Goal: Task Accomplishment & Management: Manage account settings

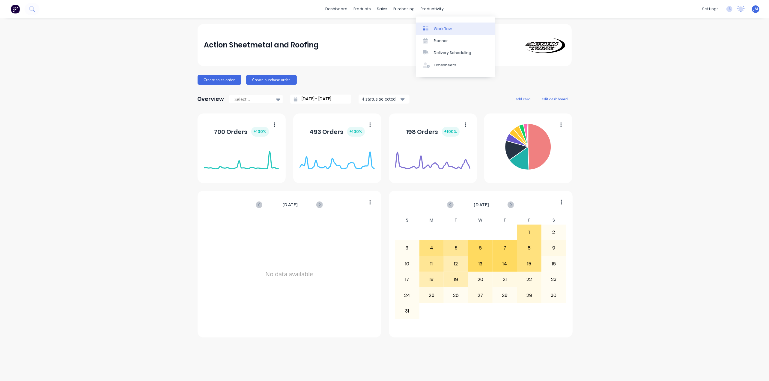
click at [439, 30] on div "Workflow" at bounding box center [443, 28] width 18 height 5
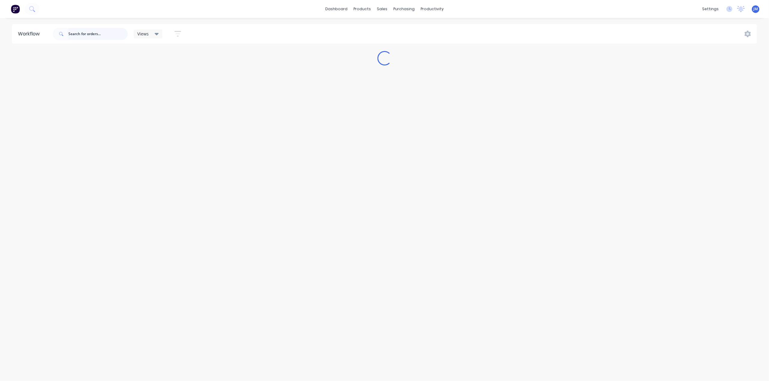
click at [73, 34] on input "text" at bounding box center [97, 34] width 59 height 12
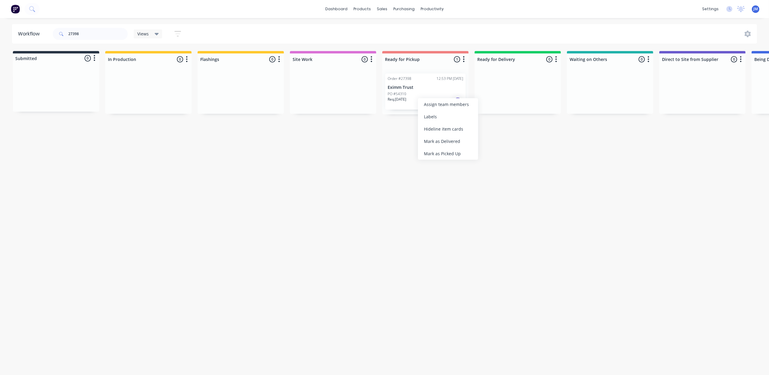
click at [437, 155] on div "Mark as Picked Up" at bounding box center [448, 153] width 60 height 12
click at [90, 32] on input "27398" at bounding box center [97, 34] width 59 height 12
type input "2"
drag, startPoint x: 408, startPoint y: 87, endPoint x: 412, endPoint y: 86, distance: 3.6
drag, startPoint x: 437, startPoint y: 144, endPoint x: 426, endPoint y: 141, distance: 11.7
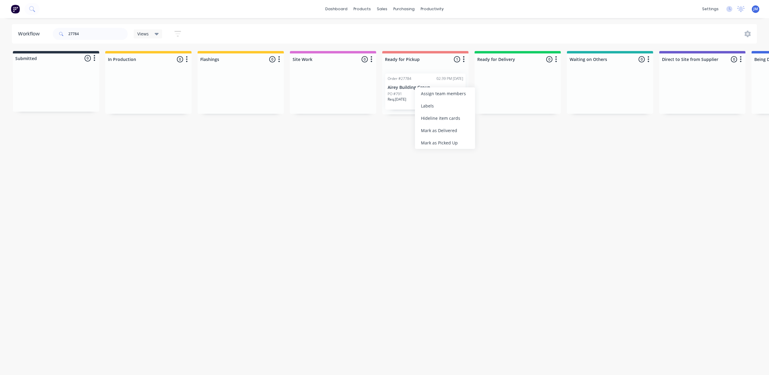
click at [437, 144] on div "Mark as Picked Up" at bounding box center [445, 142] width 60 height 12
drag, startPoint x: 88, startPoint y: 30, endPoint x: 83, endPoint y: 26, distance: 7.0
click at [89, 30] on input "27784" at bounding box center [97, 34] width 59 height 12
drag, startPoint x: 83, startPoint y: 26, endPoint x: 128, endPoint y: 120, distance: 104.9
click at [83, 27] on div "27831" at bounding box center [90, 34] width 75 height 18
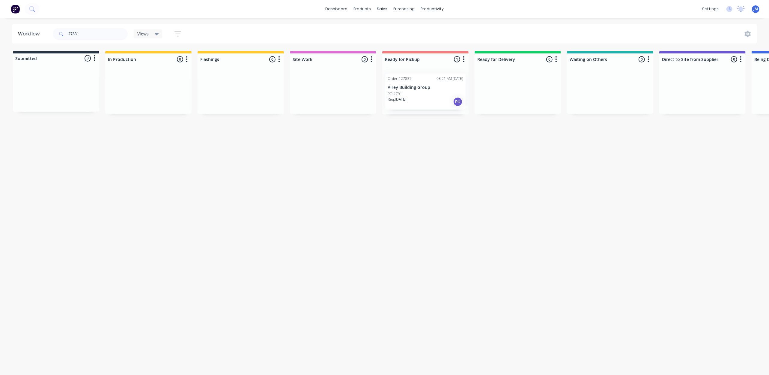
drag, startPoint x: 411, startPoint y: 79, endPoint x: 414, endPoint y: 81, distance: 4.3
click at [426, 137] on div "Mark as Picked Up" at bounding box center [444, 139] width 60 height 12
drag, startPoint x: 98, startPoint y: 36, endPoint x: 101, endPoint y: 35, distance: 3.5
click at [98, 36] on input "27831" at bounding box center [97, 34] width 59 height 12
type input "2"
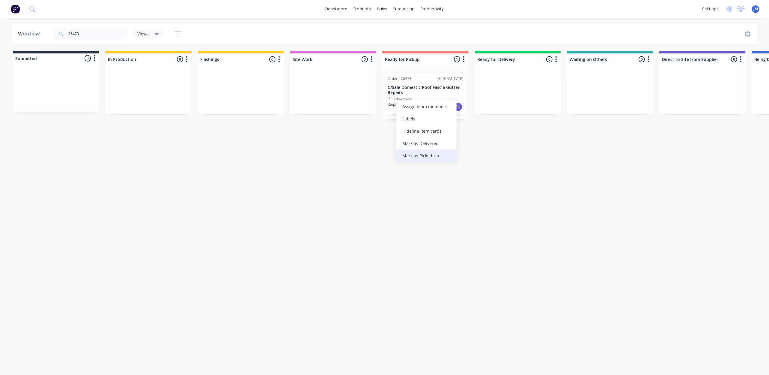
click at [423, 149] on div "Mark as Picked Up" at bounding box center [426, 155] width 60 height 12
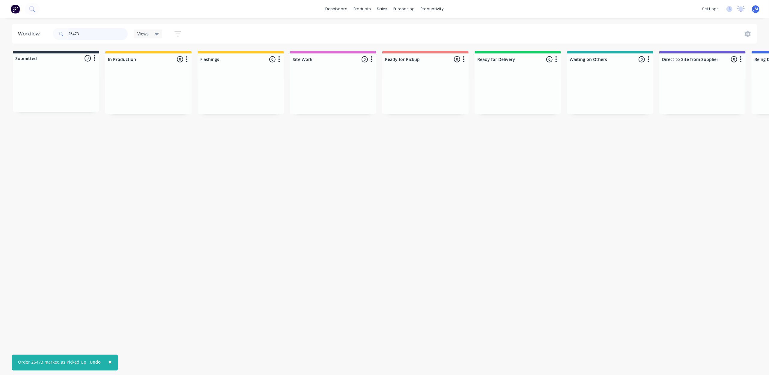
click at [83, 31] on input "26473" at bounding box center [97, 34] width 59 height 12
drag, startPoint x: 329, startPoint y: 102, endPoint x: 387, endPoint y: 96, distance: 58.5
click at [387, 97] on div "Submitted 0 Status colour #273444 hex #273444 Save Cancel Summaries Total order…" at bounding box center [539, 82] width 1087 height 63
drag, startPoint x: 420, startPoint y: 137, endPoint x: 402, endPoint y: 127, distance: 20.7
click at [420, 137] on div "Mark as Picked Up" at bounding box center [431, 140] width 60 height 12
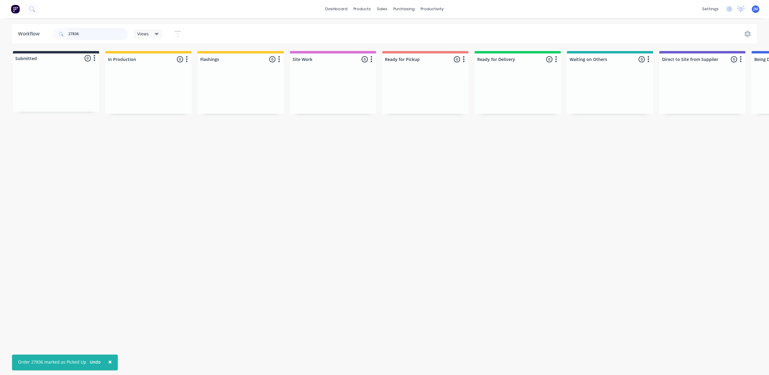
click at [90, 36] on input "27836" at bounding box center [97, 34] width 59 height 12
type input "2"
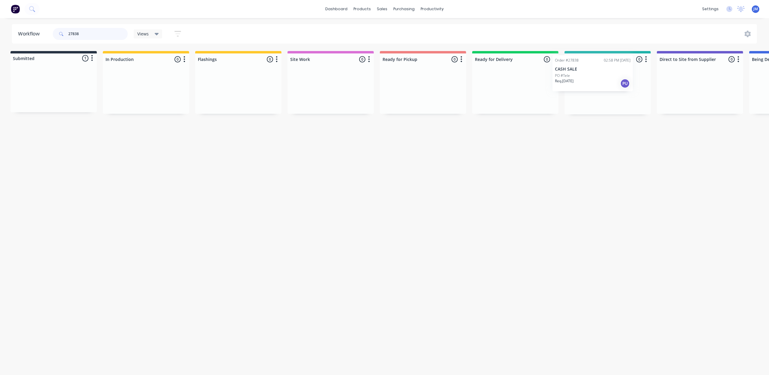
drag, startPoint x: 40, startPoint y: 82, endPoint x: 583, endPoint y: 67, distance: 543.4
click at [583, 67] on div "Submitted 1 Status colour #273444 hex #273444 Save Cancel Summaries Total order…" at bounding box center [536, 82] width 1087 height 63
drag, startPoint x: 59, startPoint y: 88, endPoint x: 222, endPoint y: 79, distance: 163.4
click at [229, 81] on div "Submitted 1 Status colour #273444 hex #273444 Save Cancel Summaries Total order…" at bounding box center [539, 82] width 1087 height 63
type input "2"
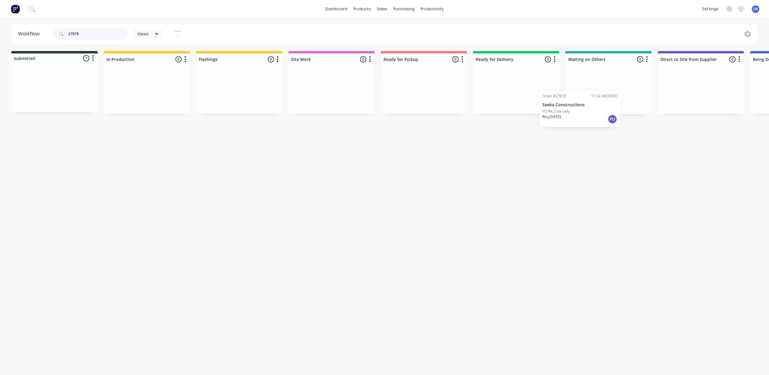
scroll to position [0, 6]
drag, startPoint x: 50, startPoint y: 87, endPoint x: 579, endPoint y: 78, distance: 529.7
click at [579, 79] on div "Submitted 1 Status colour #273444 hex #273444 Save Cancel Summaries Total order…" at bounding box center [533, 82] width 1087 height 63
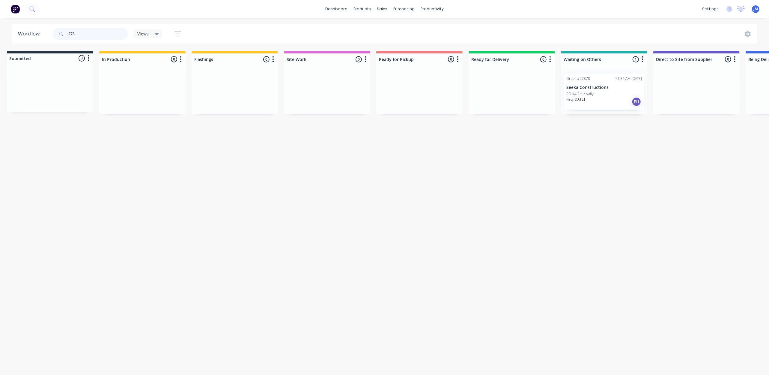
scroll to position [0, 0]
drag, startPoint x: 55, startPoint y: 95, endPoint x: 603, endPoint y: 79, distance: 547.6
click at [603, 79] on div "Submitted 1 Status colour #273444 hex #273444 Save Cancel Summaries Total order…" at bounding box center [536, 82] width 1087 height 63
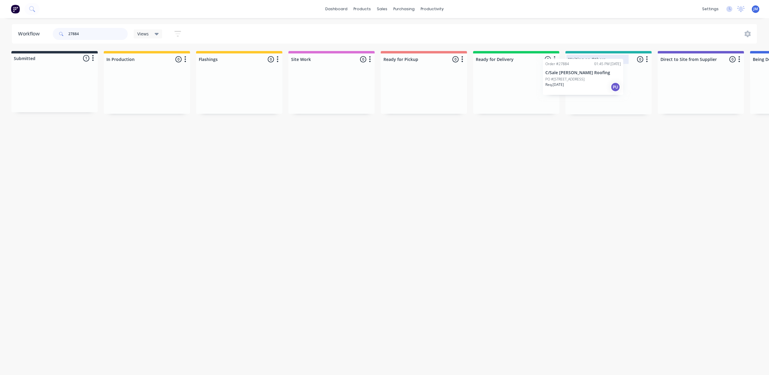
scroll to position [0, 4]
drag, startPoint x: 185, startPoint y: 85, endPoint x: 588, endPoint y: 65, distance: 403.3
click at [587, 66] on div "Submitted 1 Status colour #273444 hex #273444 Save Cancel Summaries Total order…" at bounding box center [535, 82] width 1087 height 63
drag, startPoint x: 56, startPoint y: 87, endPoint x: 249, endPoint y: 92, distance: 192.3
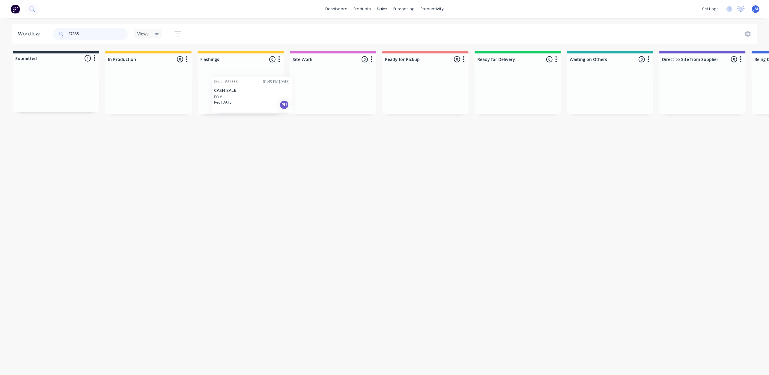
click at [256, 93] on div "Submitted 1 Status colour #273444 hex #273444 Save Cancel Summaries Total order…" at bounding box center [539, 82] width 1087 height 63
drag, startPoint x: 67, startPoint y: 94, endPoint x: 234, endPoint y: 82, distance: 168.1
click at [233, 82] on div "Submitted 1 Status colour #273444 hex #273444 Save Cancel Summaries Total order…" at bounding box center [539, 82] width 1087 height 63
drag, startPoint x: 52, startPoint y: 90, endPoint x: 222, endPoint y: 82, distance: 170.6
click at [244, 80] on div "Submitted 1 Status colour #273444 hex #273444 Save Cancel Summaries Total order…" at bounding box center [539, 82] width 1087 height 63
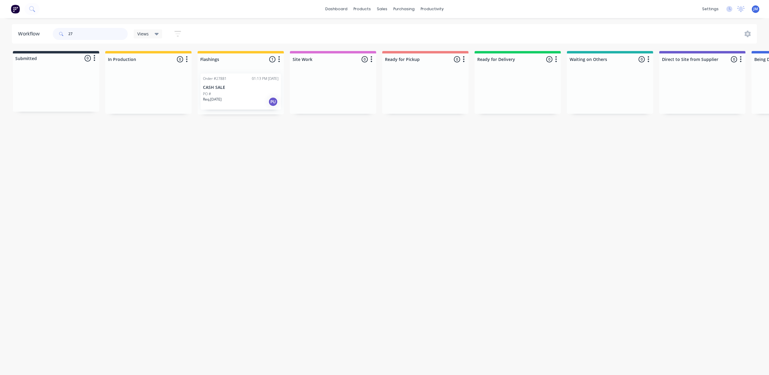
type input "2"
click at [439, 141] on div "Mark as Picked Up" at bounding box center [449, 142] width 60 height 12
click at [87, 31] on input "27820" at bounding box center [97, 34] width 59 height 12
type input "2"
type input "w"
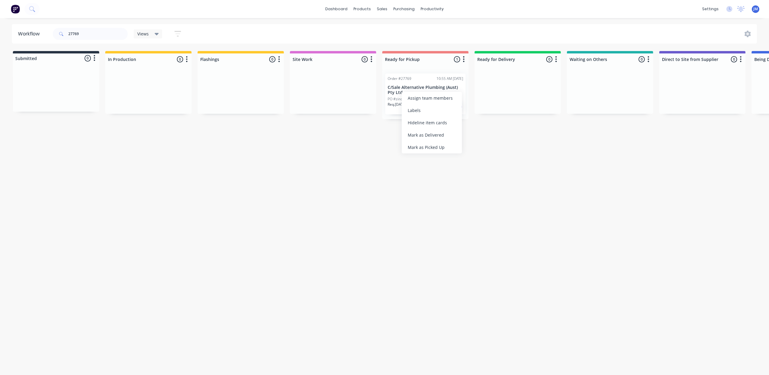
click at [423, 145] on div "Mark as Picked Up" at bounding box center [432, 147] width 60 height 12
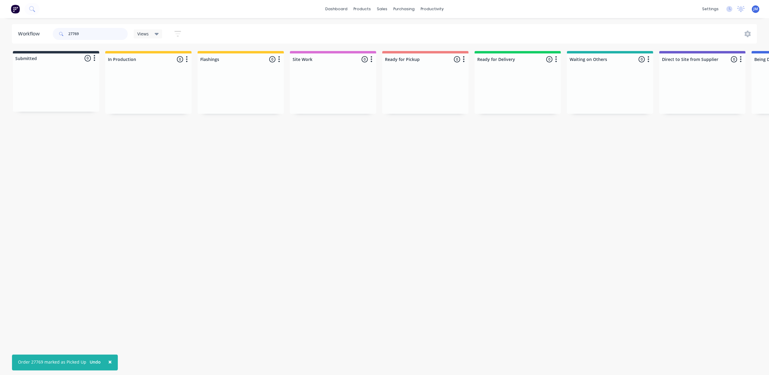
click at [91, 33] on input "27769" at bounding box center [97, 34] width 59 height 12
type input "2"
drag, startPoint x: 41, startPoint y: 95, endPoint x: 139, endPoint y: 113, distance: 99.4
click at [139, 113] on div "Submitted 1 Status colour #273444 hex #273444 Save Cancel Summaries Total order…" at bounding box center [539, 86] width 1087 height 71
drag, startPoint x: 55, startPoint y: 90, endPoint x: 241, endPoint y: 88, distance: 185.7
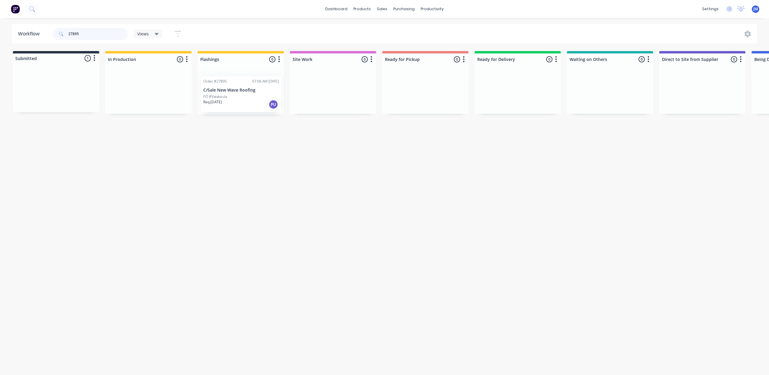
click at [241, 90] on div "Submitted 1 Status colour #273444 hex #273444 Save Cancel Summaries Total order…" at bounding box center [539, 82] width 1087 height 63
drag, startPoint x: 82, startPoint y: 86, endPoint x: 623, endPoint y: 70, distance: 541.3
click at [623, 70] on div "Submitted 1 Status colour #273444 hex #273444 Save Cancel Summaries Total order…" at bounding box center [536, 82] width 1087 height 63
type input "2"
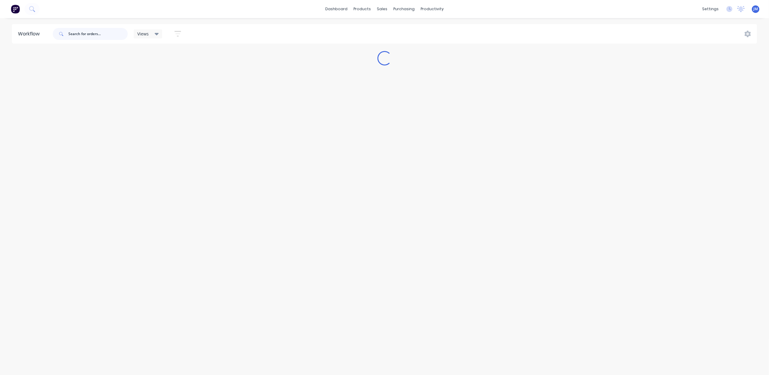
scroll to position [0, 0]
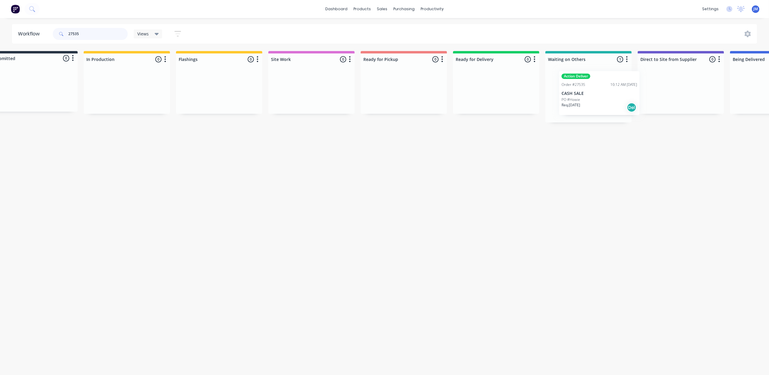
drag, startPoint x: 575, startPoint y: 105, endPoint x: 564, endPoint y: 102, distance: 11.8
click at [564, 102] on div "Action Deliver Order #27535 10:12 AM [DATE] CASH SALE PO #Howie Req. [DATE] Del" at bounding box center [589, 96] width 86 height 54
drag, startPoint x: 581, startPoint y: 109, endPoint x: 466, endPoint y: 103, distance: 115.3
click at [466, 103] on div "Submitted 0 Status colour #273444 hex #273444 Save Cancel Summaries Total order…" at bounding box center [515, 86] width 1087 height 71
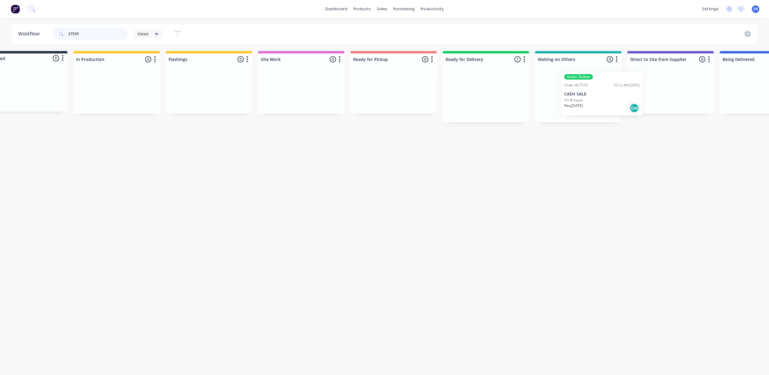
drag, startPoint x: 495, startPoint y: 99, endPoint x: 573, endPoint y: 88, distance: 77.8
click at [597, 96] on div "Submitted 0 Status colour #273444 hex #273444 Save Cancel Summaries Total order…" at bounding box center [507, 86] width 1087 height 71
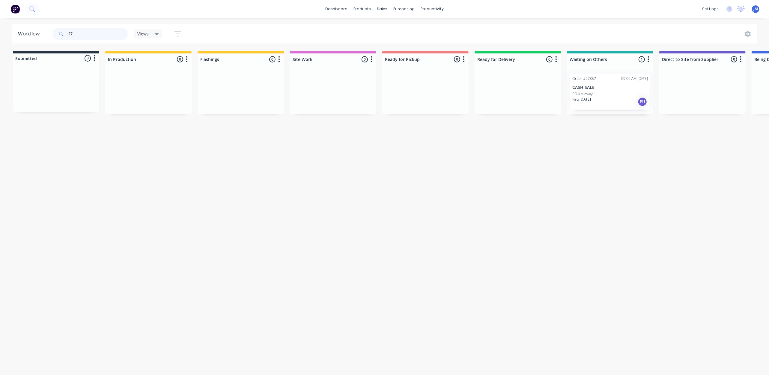
type input "2"
type input "10302"
click at [73, 90] on p "PO # PURCHASE ORDER NO. 23234" at bounding box center [47, 91] width 58 height 5
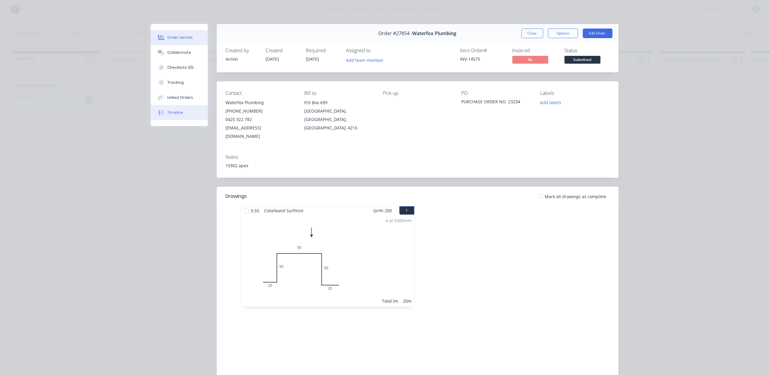
click at [172, 114] on div "Timeline" at bounding box center [175, 112] width 16 height 5
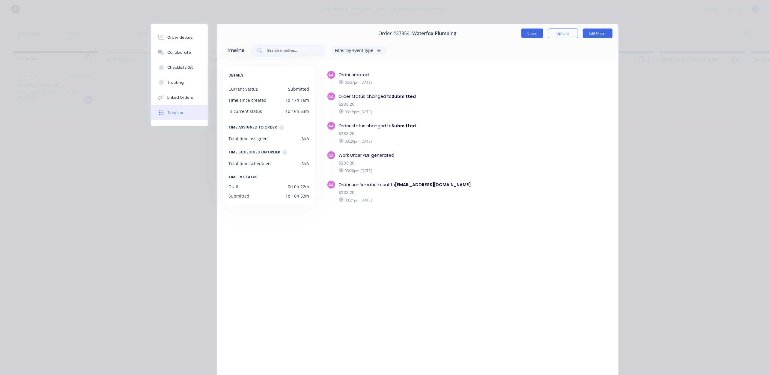
click at [522, 37] on button "Close" at bounding box center [533, 33] width 22 height 10
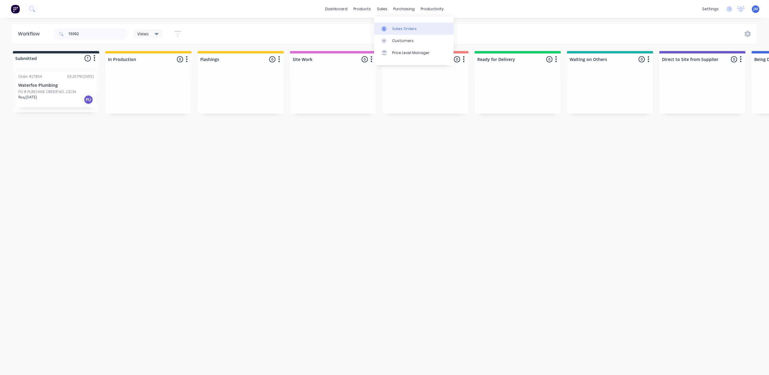
click at [387, 28] on div at bounding box center [385, 28] width 9 height 5
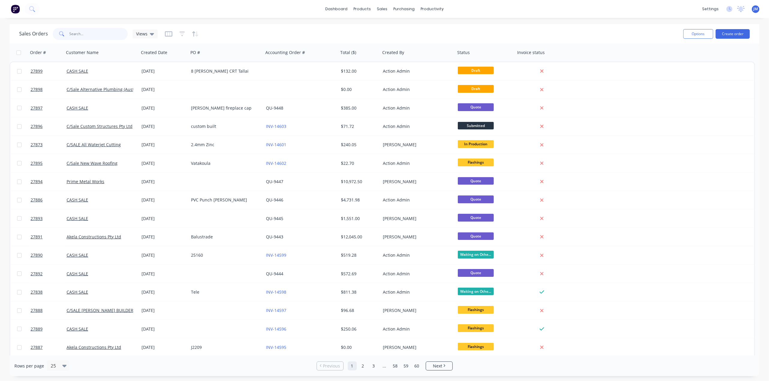
click at [89, 30] on input "text" at bounding box center [99, 34] width 58 height 12
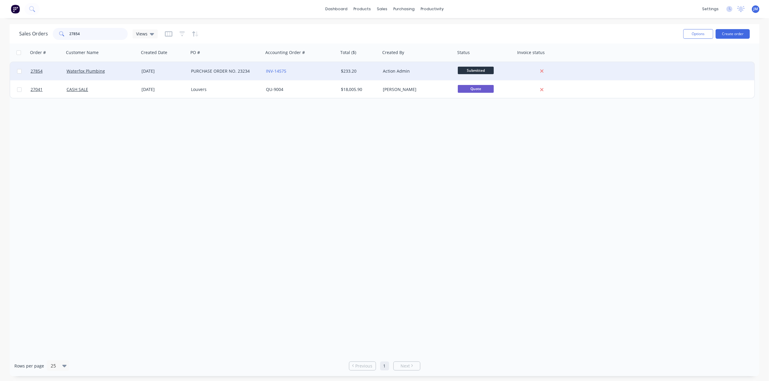
type input "27854"
click at [423, 76] on div "Action Admin" at bounding box center [418, 71] width 75 height 18
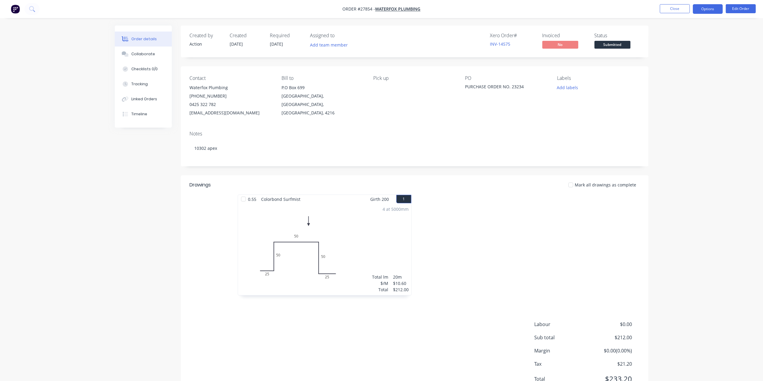
click at [715, 11] on button "Options" at bounding box center [708, 9] width 30 height 10
click at [686, 73] on div "Work Order" at bounding box center [689, 72] width 55 height 9
click at [673, 60] on div "Without pricing" at bounding box center [689, 60] width 55 height 9
click at [667, 10] on button "Close" at bounding box center [675, 8] width 30 height 9
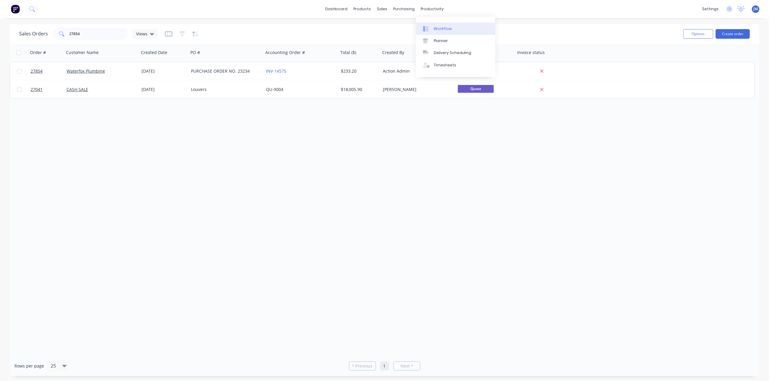
click at [435, 29] on div "Workflow" at bounding box center [443, 28] width 18 height 5
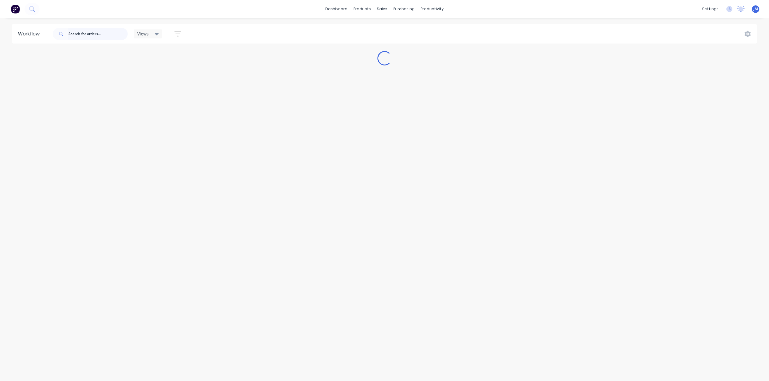
click at [95, 35] on input "text" at bounding box center [97, 34] width 59 height 12
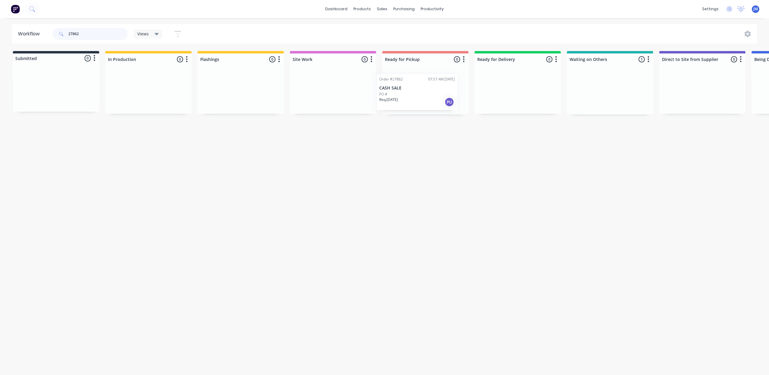
scroll to position [0, 1]
drag, startPoint x: 603, startPoint y: 95, endPoint x: 394, endPoint y: 90, distance: 209.4
click at [393, 91] on div "Submitted 0 Status colour #273444 hex #273444 Save Cancel Summaries Total order…" at bounding box center [537, 82] width 1087 height 63
drag, startPoint x: 93, startPoint y: 89, endPoint x: 427, endPoint y: 79, distance: 334.3
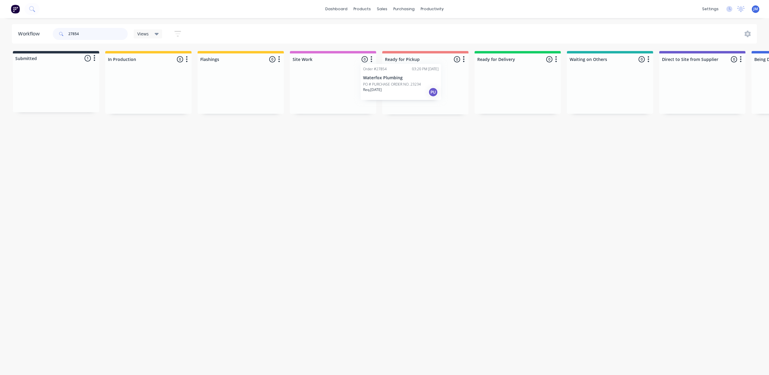
click at [427, 79] on div "Submitted 1 Status colour #273444 hex #273444 Save Cancel Summaries Total order…" at bounding box center [539, 82] width 1087 height 63
drag, startPoint x: 540, startPoint y: 100, endPoint x: 431, endPoint y: 84, distance: 109.7
click at [430, 86] on div "Submitted 0 Status colour #273444 hex #273444 Save Cancel Summaries Total order…" at bounding box center [538, 82] width 1087 height 63
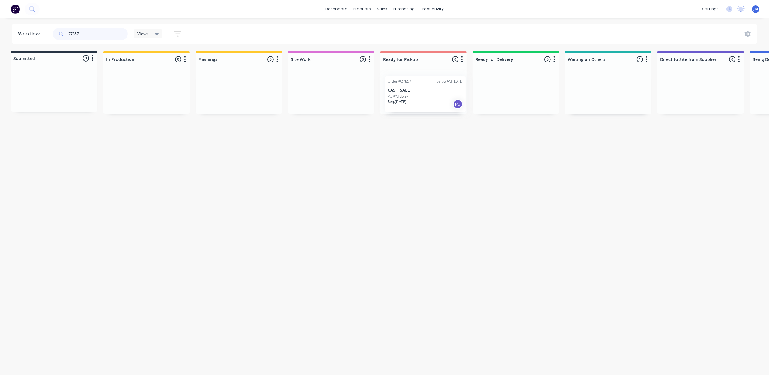
drag, startPoint x: 525, startPoint y: 92, endPoint x: 422, endPoint y: 92, distance: 103.2
click at [422, 92] on div "Submitted 0 Status colour #273444 hex #273444 Save Cancel Summaries Total order…" at bounding box center [537, 82] width 1087 height 63
drag, startPoint x: 590, startPoint y: 95, endPoint x: 397, endPoint y: 89, distance: 192.6
click at [397, 91] on div "Submitted 0 Status colour #273444 hex #273444 Save Cancel Summaries Total order…" at bounding box center [537, 102] width 1087 height 102
type input "2"
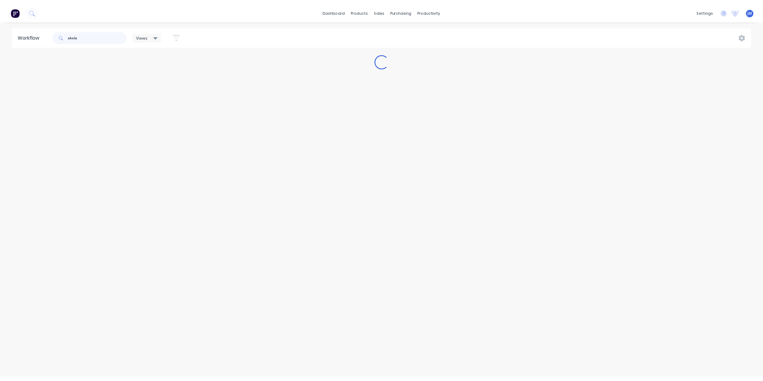
scroll to position [0, 0]
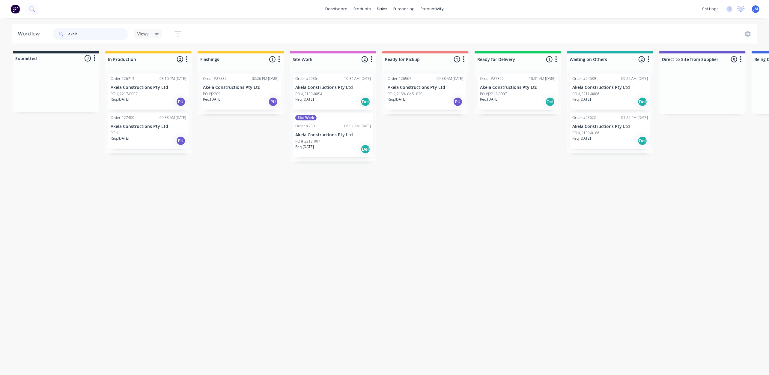
type input "akela"
click at [160, 99] on div "Req. [DATE] PU" at bounding box center [149, 102] width 76 height 10
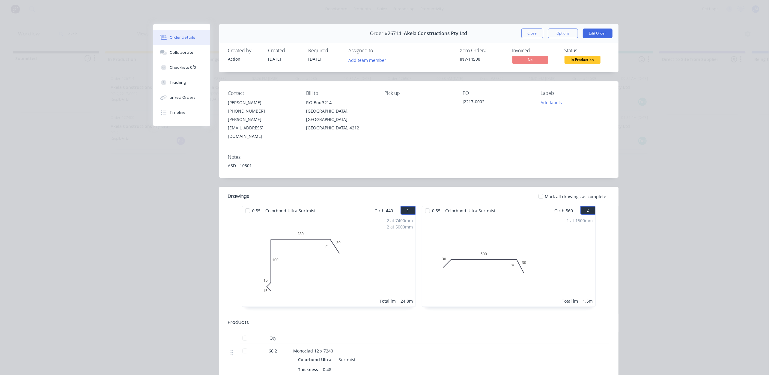
drag, startPoint x: 530, startPoint y: 31, endPoint x: 522, endPoint y: 38, distance: 10.7
click at [529, 31] on button "Close" at bounding box center [533, 33] width 22 height 10
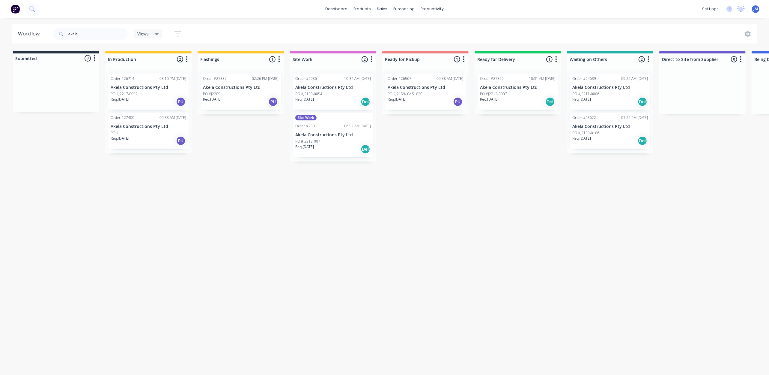
click at [173, 130] on div "PO #" at bounding box center [149, 132] width 76 height 5
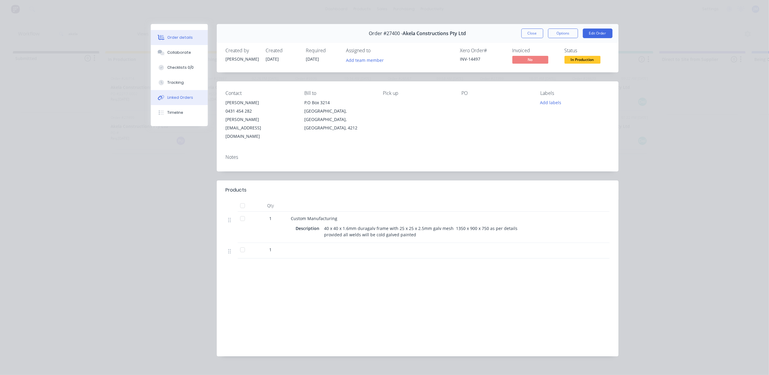
click at [178, 96] on div "Linked Orders" at bounding box center [180, 97] width 26 height 5
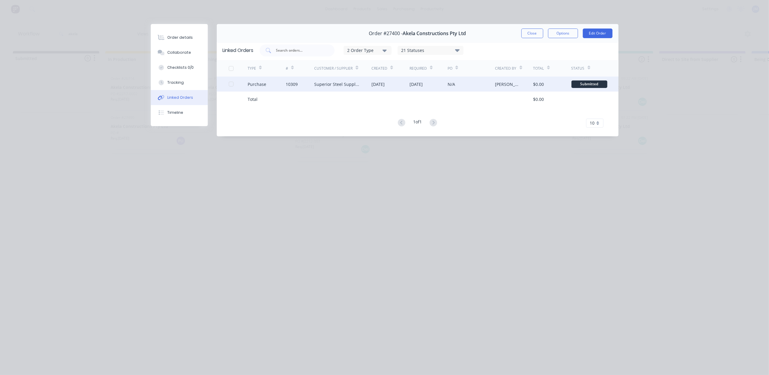
click at [343, 84] on div "Superior Steel Supplies Pty Ltd" at bounding box center [336, 84] width 45 height 6
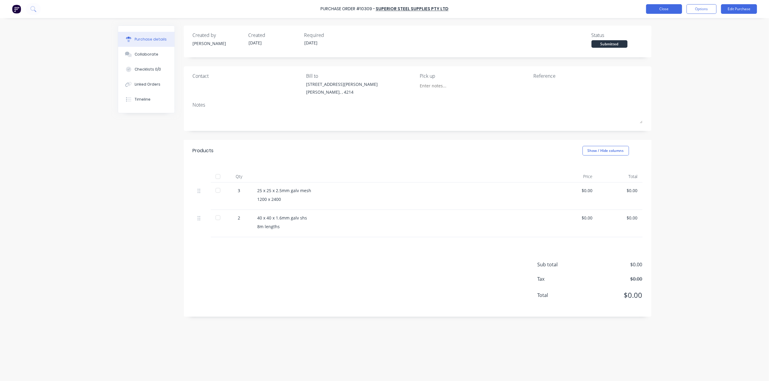
click at [653, 9] on button "Close" at bounding box center [664, 9] width 36 height 10
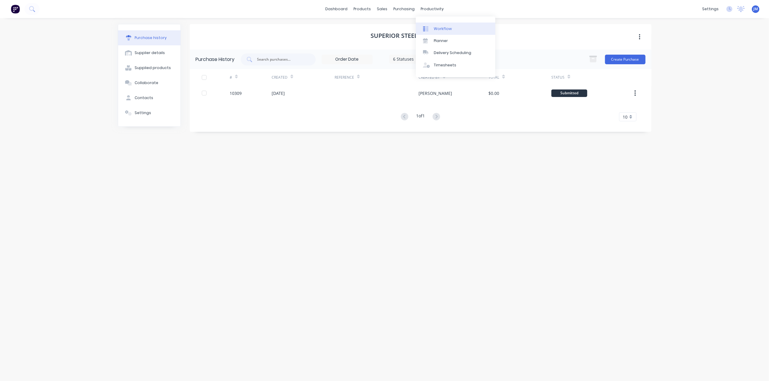
click at [440, 29] on div "Workflow" at bounding box center [443, 28] width 18 height 5
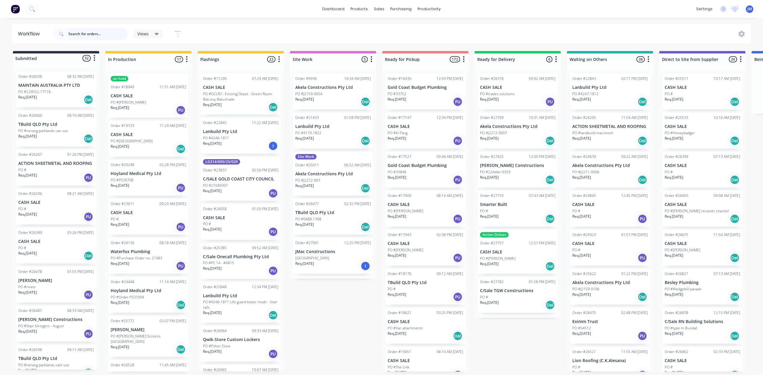
drag, startPoint x: 104, startPoint y: 35, endPoint x: 107, endPoint y: 41, distance: 6.0
click at [104, 35] on input "text" at bounding box center [97, 34] width 59 height 12
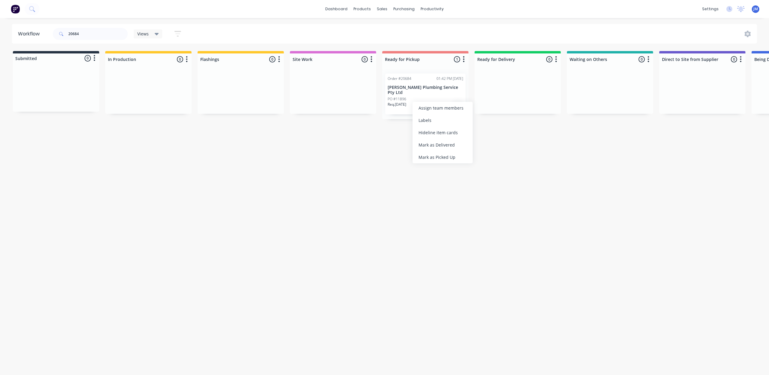
click at [446, 155] on div "Mark as Picked Up" at bounding box center [443, 157] width 60 height 12
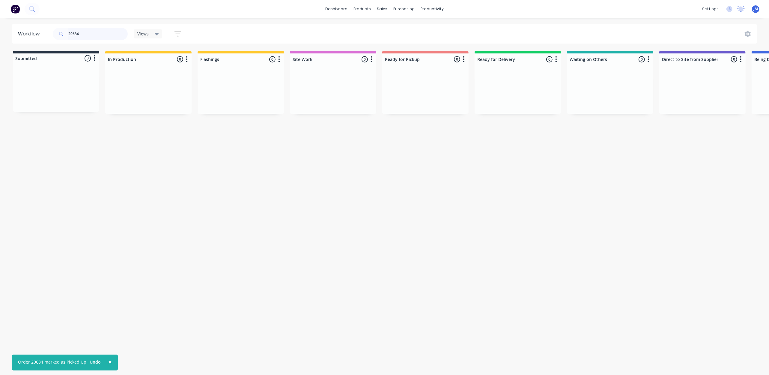
drag, startPoint x: 97, startPoint y: 35, endPoint x: 95, endPoint y: 31, distance: 4.3
click at [97, 34] on input "20684" at bounding box center [97, 34] width 59 height 12
type input "2"
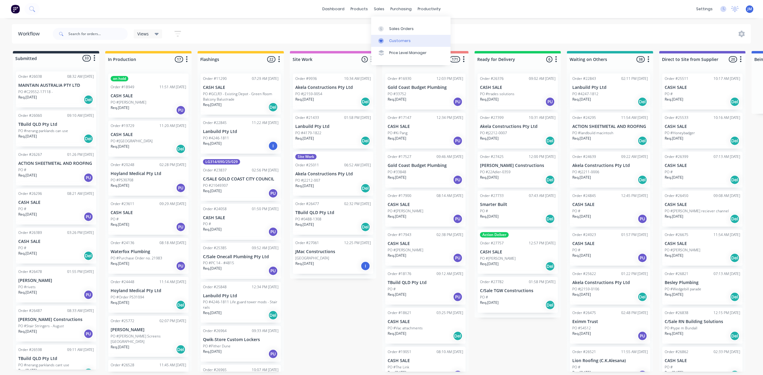
click at [396, 36] on link "Customers" at bounding box center [410, 41] width 79 height 12
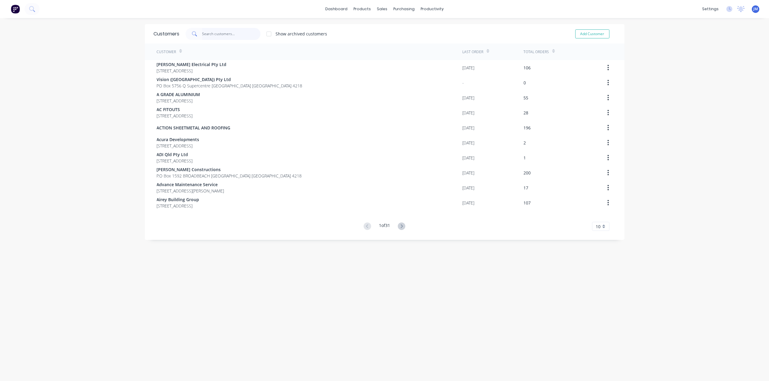
click at [224, 33] on input "text" at bounding box center [231, 34] width 58 height 12
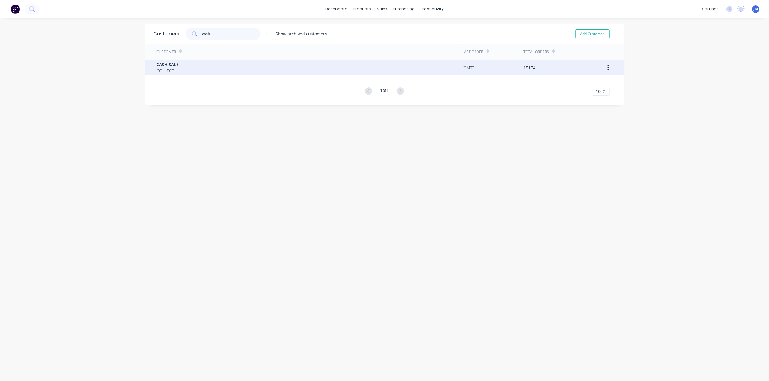
type input "cash"
click at [201, 66] on div "CASH SALE COLLECT" at bounding box center [310, 67] width 306 height 15
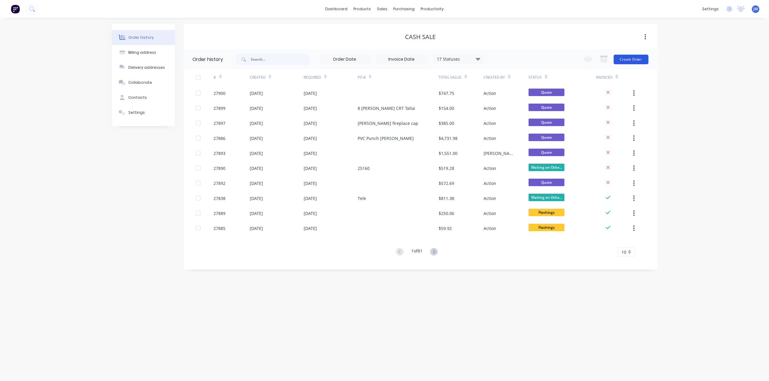
click at [627, 59] on button "Create Order" at bounding box center [631, 60] width 35 height 10
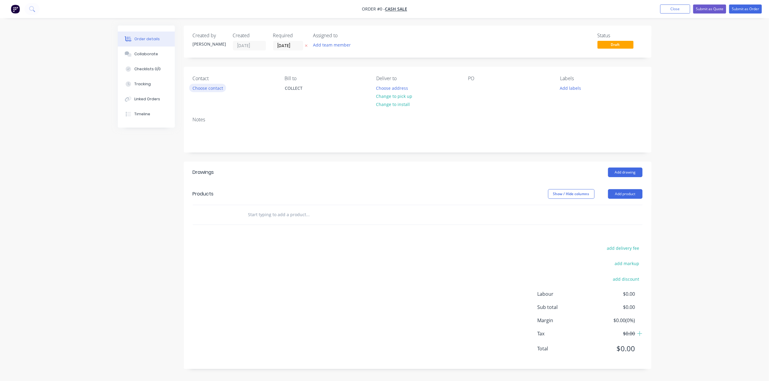
click at [217, 87] on button "Choose contact" at bounding box center [207, 88] width 37 height 8
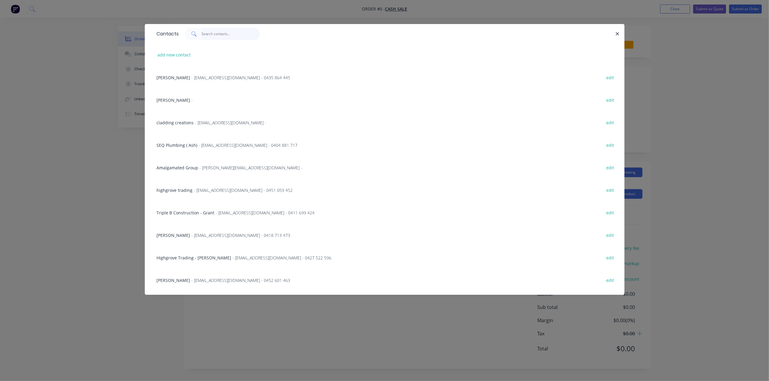
click at [209, 31] on input "text" at bounding box center [231, 34] width 58 height 12
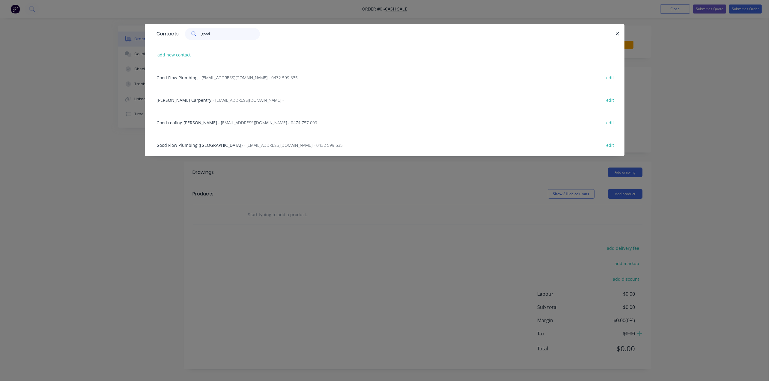
type input "good"
click at [180, 123] on span "Good roofing [PERSON_NAME]" at bounding box center [187, 123] width 61 height 6
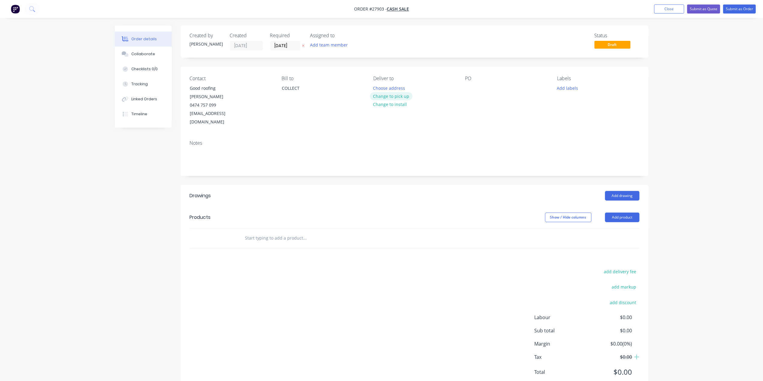
click at [393, 97] on button "Change to pick up" at bounding box center [391, 96] width 43 height 8
click at [620, 191] on button "Add drawing" at bounding box center [622, 196] width 34 height 10
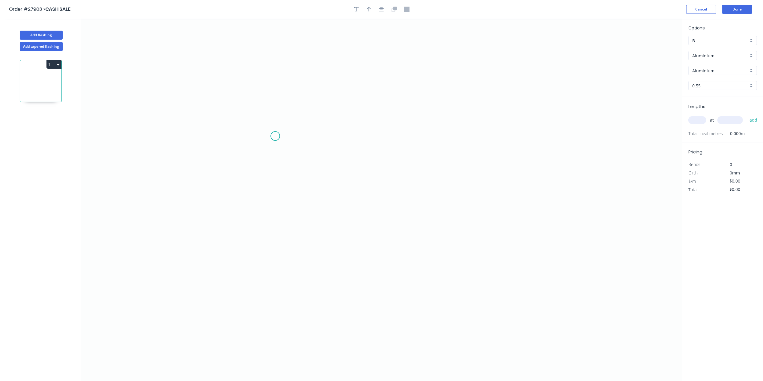
click at [276, 136] on icon "0" at bounding box center [381, 200] width 601 height 362
click at [277, 164] on icon "0" at bounding box center [381, 200] width 601 height 362
click at [545, 176] on icon "0 ?" at bounding box center [381, 200] width 601 height 362
click at [545, 188] on icon "0 ? ?" at bounding box center [381, 200] width 601 height 362
click at [263, 149] on rect at bounding box center [266, 147] width 12 height 8
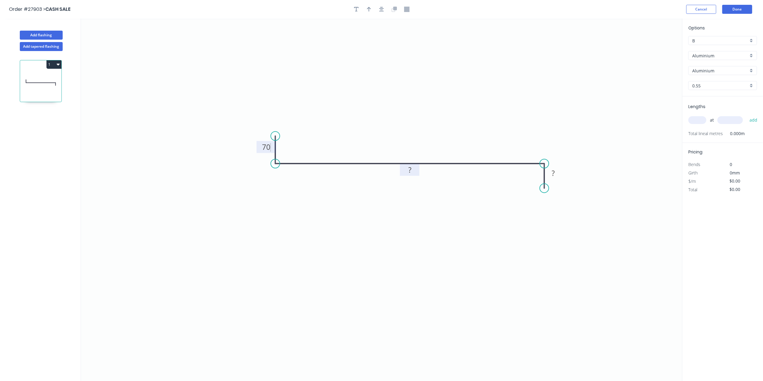
click at [412, 170] on rect at bounding box center [410, 170] width 12 height 8
click at [555, 174] on tspan "?" at bounding box center [553, 173] width 3 height 10
click at [740, 55] on input "Aluminium" at bounding box center [720, 55] width 56 height 6
click at [727, 79] on div "Colorbond" at bounding box center [723, 77] width 68 height 10
type input "Colorbond"
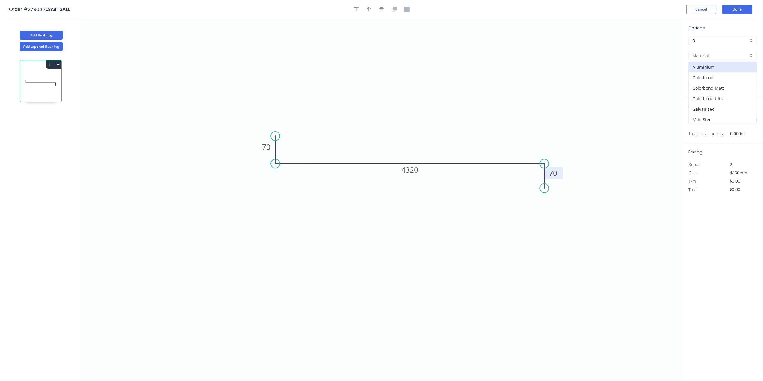
type input "Basalt"
drag, startPoint x: 725, startPoint y: 70, endPoint x: 729, endPoint y: 74, distance: 5.5
click at [725, 71] on input "Basalt" at bounding box center [720, 70] width 56 height 6
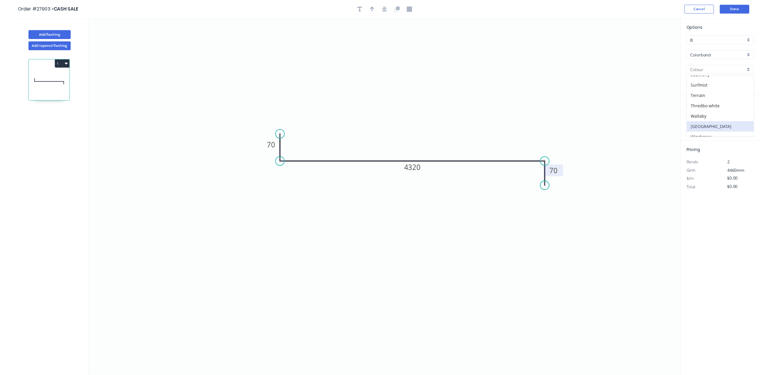
scroll to position [187, 0]
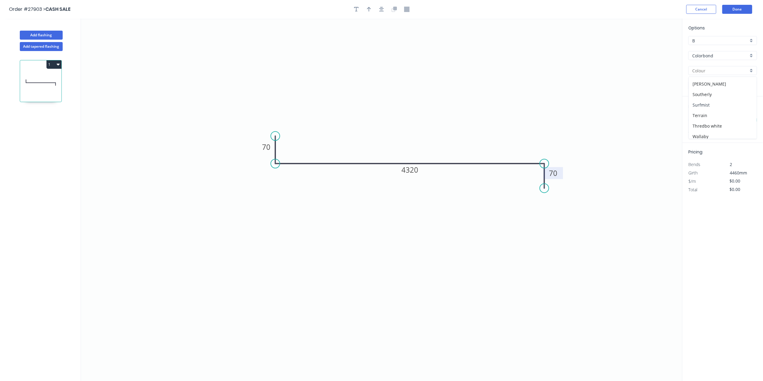
click at [718, 108] on div "Surfmist" at bounding box center [723, 105] width 68 height 10
type input "Surfmist"
click at [703, 118] on input "text" at bounding box center [698, 120] width 18 height 8
type input "1"
click at [727, 122] on input "text" at bounding box center [730, 120] width 25 height 8
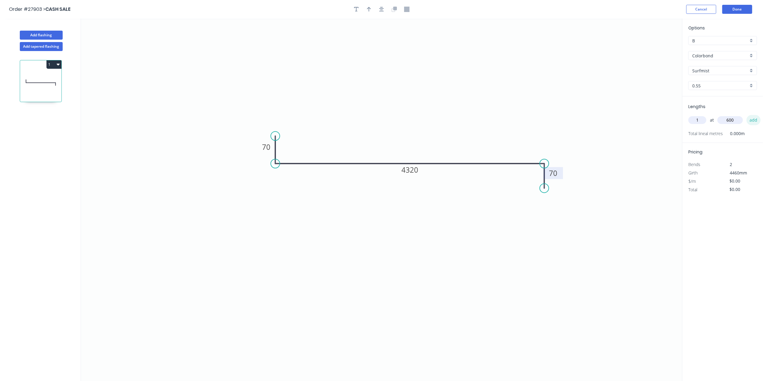
type input "600"
click at [752, 121] on button "add" at bounding box center [754, 120] width 14 height 10
click at [367, 10] on icon "button" at bounding box center [369, 9] width 4 height 5
drag, startPoint x: 651, startPoint y: 46, endPoint x: 419, endPoint y: 194, distance: 275.5
click at [419, 194] on icon at bounding box center [418, 186] width 5 height 19
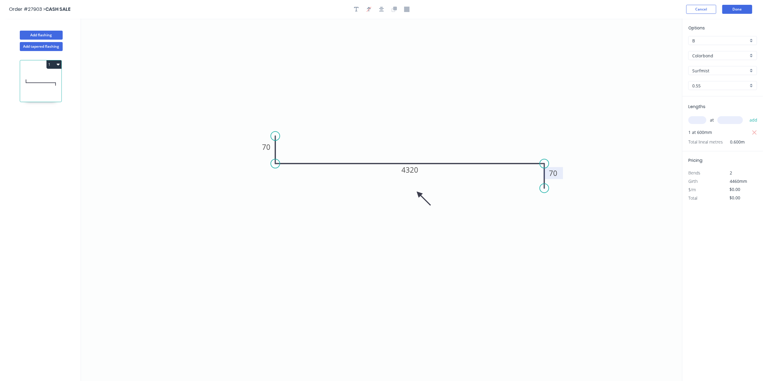
click at [419, 192] on icon at bounding box center [423, 198] width 17 height 17
click at [55, 34] on button "Add flashing" at bounding box center [41, 35] width 43 height 9
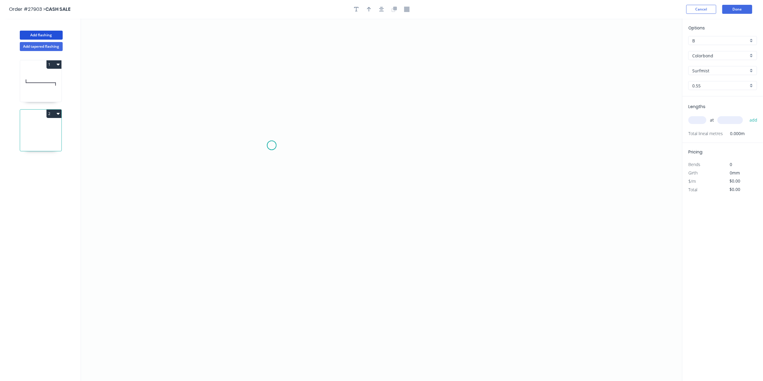
drag, startPoint x: 272, startPoint y: 145, endPoint x: 292, endPoint y: 145, distance: 20.1
click at [273, 145] on icon "0" at bounding box center [381, 200] width 601 height 362
click at [441, 143] on icon "0" at bounding box center [381, 200] width 601 height 362
click at [441, 211] on icon "0 ?" at bounding box center [381, 200] width 601 height 362
drag, startPoint x: 357, startPoint y: 132, endPoint x: 366, endPoint y: 132, distance: 8.7
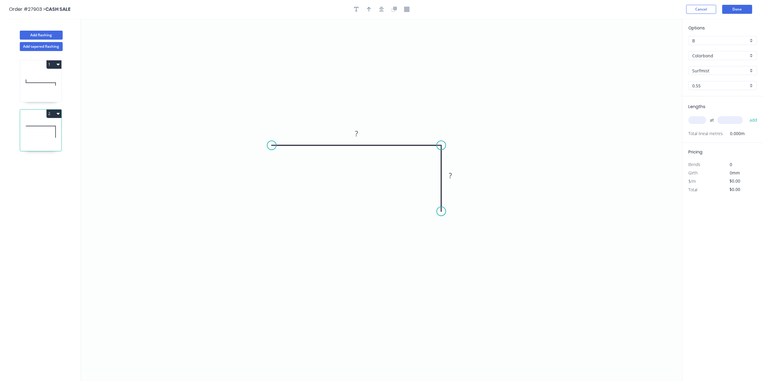
click at [358, 132] on g "?" at bounding box center [357, 133] width 12 height 10
click at [455, 175] on rect at bounding box center [450, 176] width 12 height 8
click at [702, 120] on input "text" at bounding box center [698, 120] width 18 height 8
type input "1"
click at [725, 119] on input "text" at bounding box center [730, 120] width 25 height 8
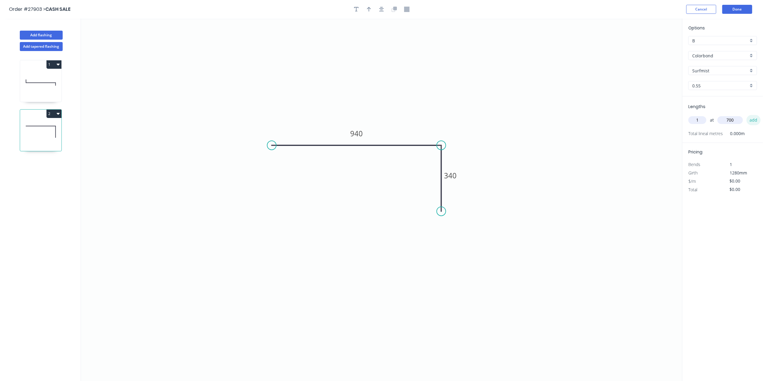
type input "700"
click at [750, 120] on button "add" at bounding box center [754, 120] width 14 height 10
click at [368, 10] on icon "button" at bounding box center [369, 9] width 4 height 5
drag, startPoint x: 648, startPoint y: 48, endPoint x: 352, endPoint y: 179, distance: 324.0
click at [352, 179] on icon at bounding box center [351, 172] width 5 height 19
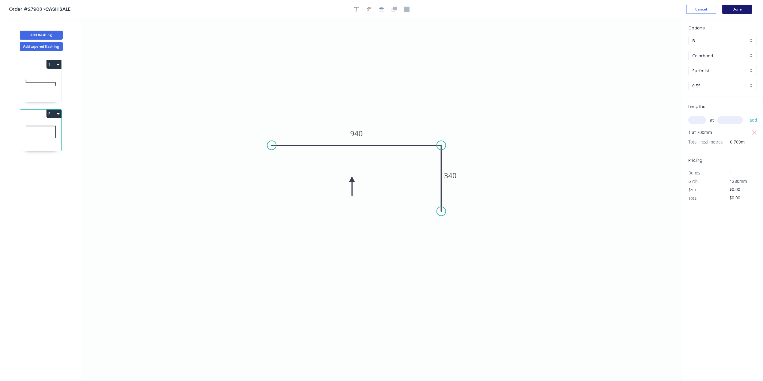
click at [732, 13] on button "Done" at bounding box center [737, 9] width 30 height 9
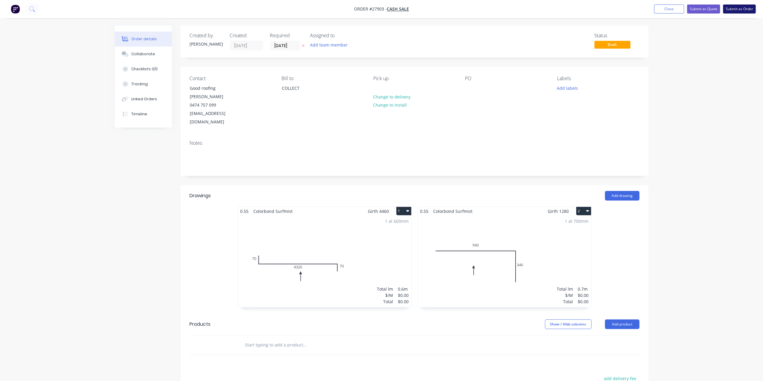
drag, startPoint x: 735, startPoint y: 7, endPoint x: 738, endPoint y: 12, distance: 5.7
click at [735, 7] on button "Submit as Order" at bounding box center [739, 8] width 33 height 9
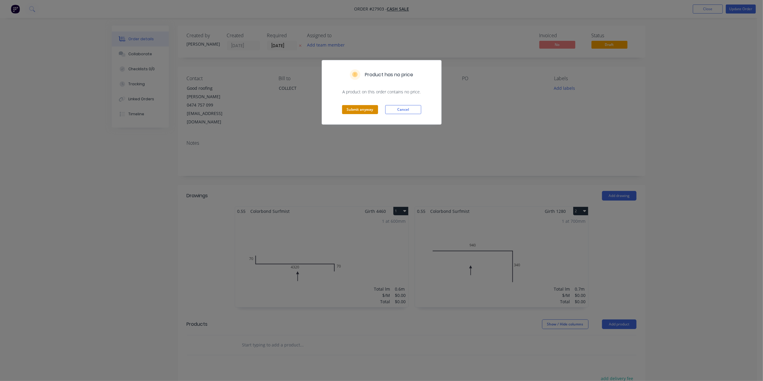
click at [362, 106] on button "Submit anyway" at bounding box center [360, 109] width 36 height 9
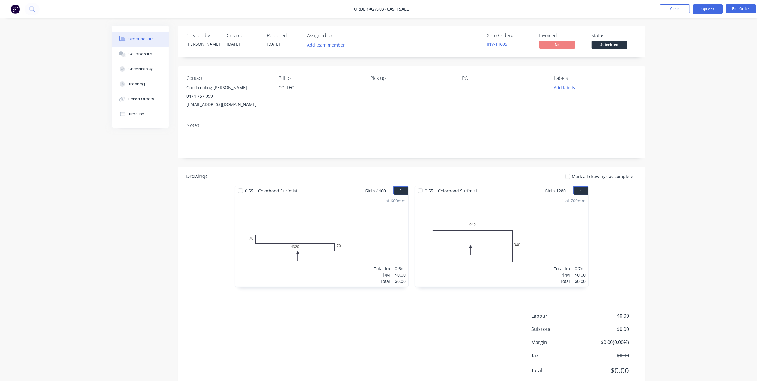
click at [707, 7] on button "Options" at bounding box center [708, 9] width 30 height 10
click at [690, 70] on div "Work Order" at bounding box center [689, 72] width 55 height 9
click at [675, 59] on div "Without pricing" at bounding box center [689, 60] width 55 height 9
click at [617, 46] on span "Submitted" at bounding box center [610, 44] width 36 height 7
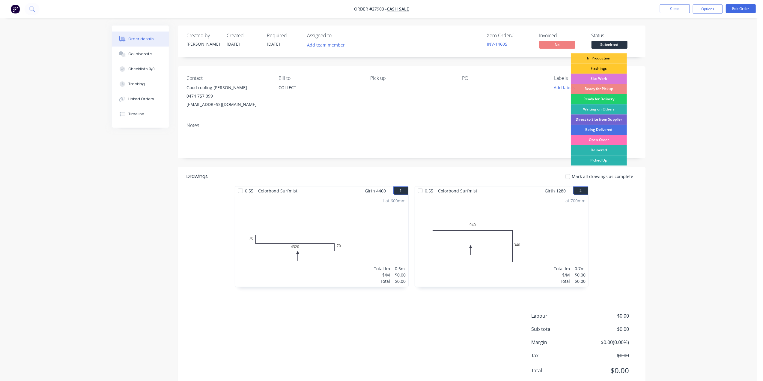
click at [599, 68] on div "Flashings" at bounding box center [599, 68] width 56 height 10
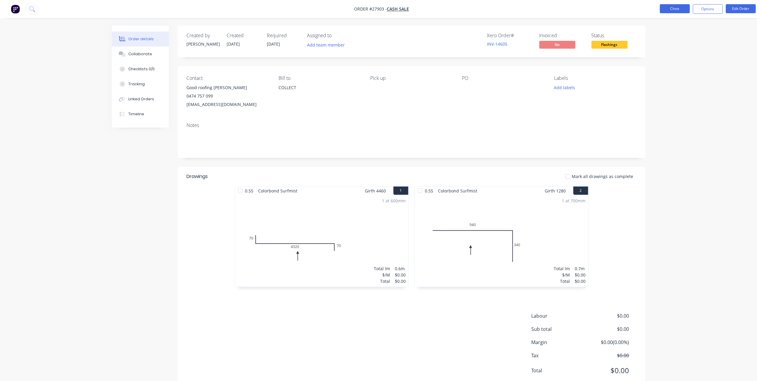
click at [677, 6] on button "Close" at bounding box center [675, 8] width 30 height 9
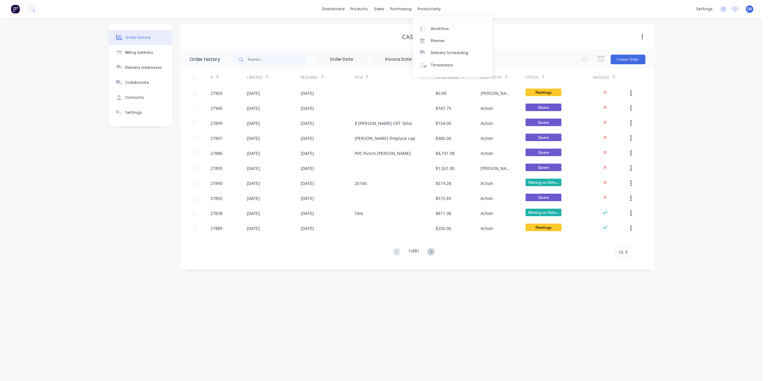
click at [435, 21] on div "Workflow Planner Delivery Scheduling Timesheets" at bounding box center [452, 46] width 79 height 61
click at [436, 28] on div "Workflow" at bounding box center [440, 28] width 18 height 5
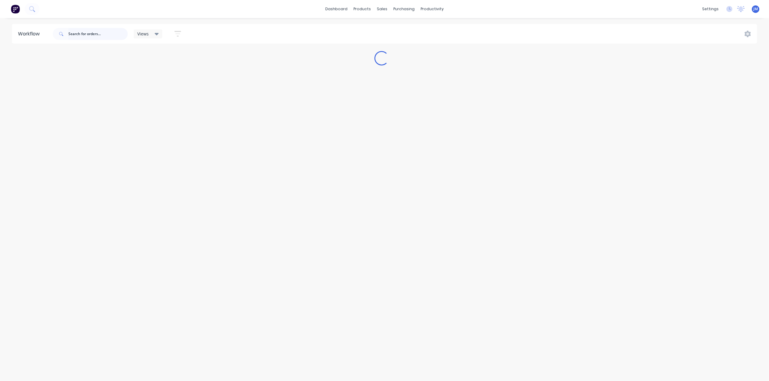
click at [83, 30] on input "text" at bounding box center [97, 34] width 59 height 12
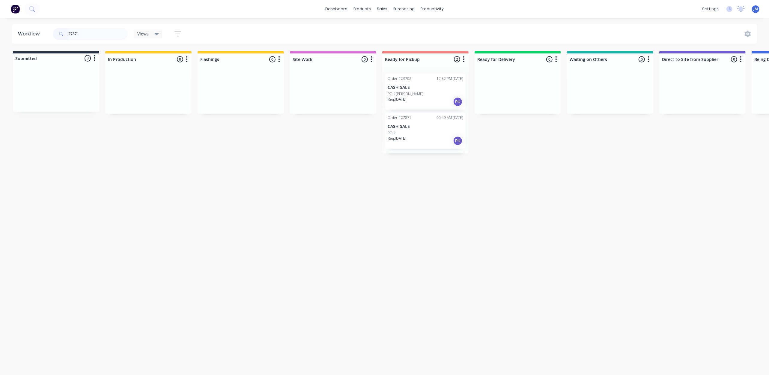
click at [420, 132] on div "PO #" at bounding box center [426, 132] width 76 height 5
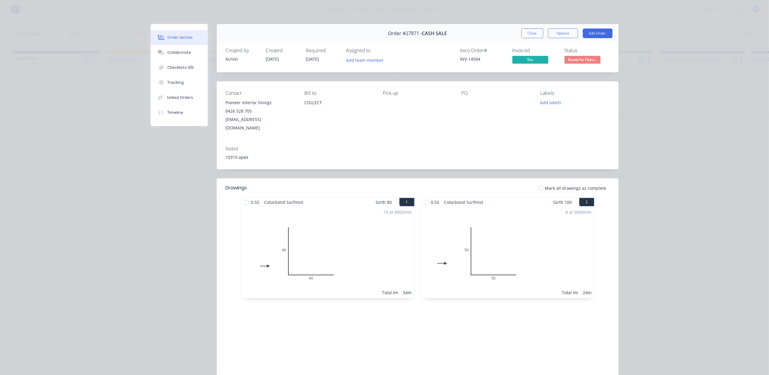
drag, startPoint x: 578, startPoint y: 62, endPoint x: 574, endPoint y: 60, distance: 4.7
click at [578, 61] on span "Ready for Picku..." at bounding box center [583, 59] width 36 height 7
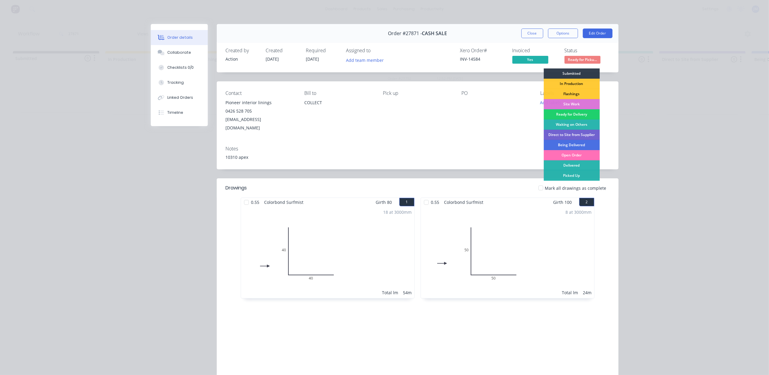
drag, startPoint x: 563, startPoint y: 178, endPoint x: 555, endPoint y: 172, distance: 9.5
click at [563, 177] on div "Picked Up" at bounding box center [572, 175] width 56 height 10
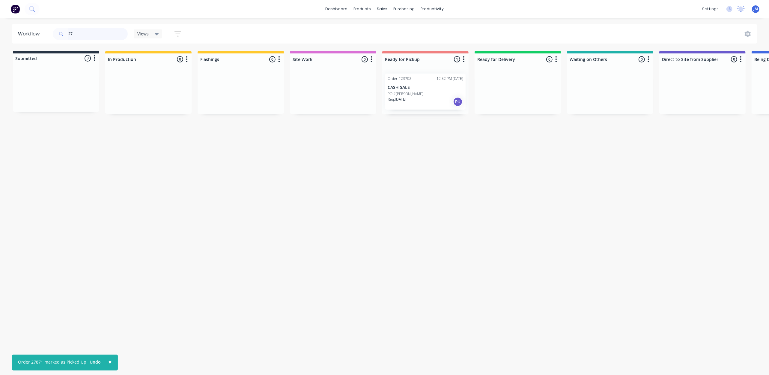
type input "2"
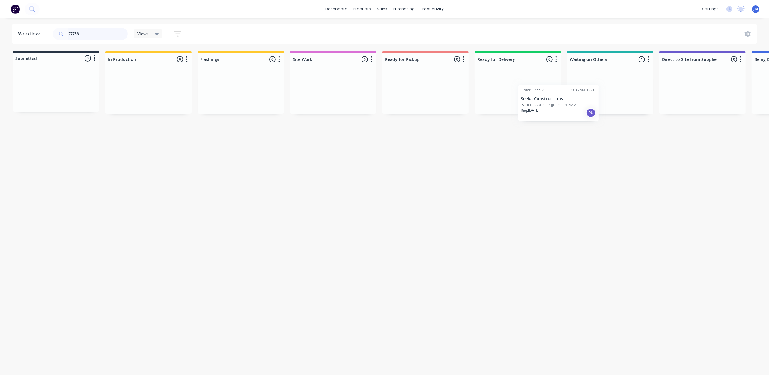
scroll to position [0, 1]
drag, startPoint x: 599, startPoint y: 89, endPoint x: 412, endPoint y: 91, distance: 186.9
click at [411, 93] on div "Submitted 0 Status colour #273444 hex #273444 Save Cancel Summaries Total order…" at bounding box center [537, 82] width 1087 height 63
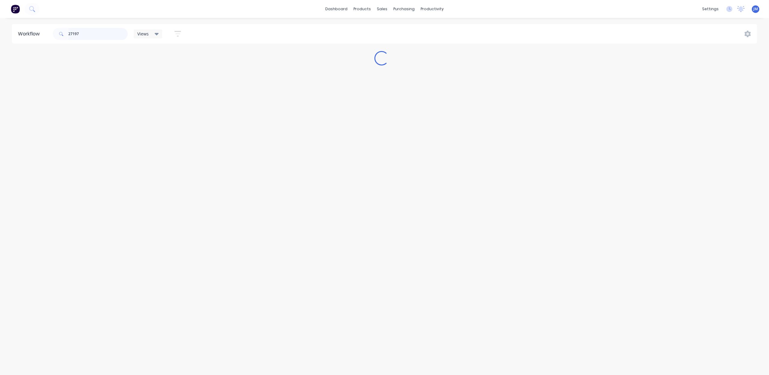
scroll to position [0, 0]
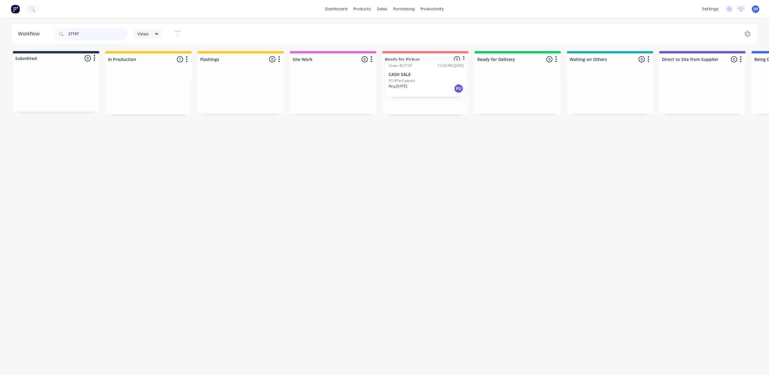
drag, startPoint x: 144, startPoint y: 97, endPoint x: 424, endPoint y: 81, distance: 280.2
click at [424, 83] on div "Submitted 0 Status colour #273444 hex #273444 Save Cancel Summaries Total order…" at bounding box center [539, 82] width 1087 height 63
drag, startPoint x: 592, startPoint y: 92, endPoint x: 405, endPoint y: 88, distance: 186.6
click at [407, 91] on div "Submitted 0 Status colour #273444 hex #273444 Save Cancel Summaries Total order…" at bounding box center [536, 82] width 1087 height 63
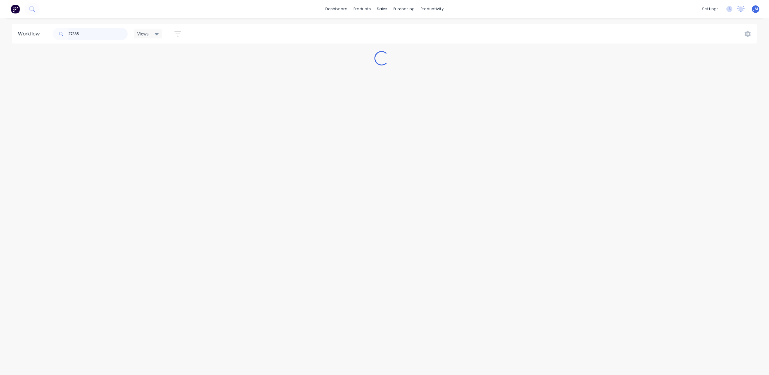
scroll to position [0, 0]
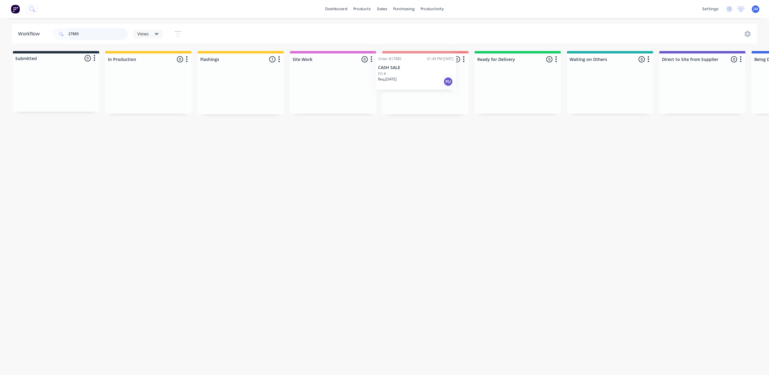
drag, startPoint x: 227, startPoint y: 90, endPoint x: 405, endPoint y: 70, distance: 178.7
click at [405, 70] on div "Submitted 0 Status colour #273444 hex #273444 Save Cancel Summaries Total order…" at bounding box center [539, 82] width 1087 height 63
drag, startPoint x: 104, startPoint y: 99, endPoint x: 439, endPoint y: 89, distance: 335.8
click at [439, 89] on div "Submitted 1 Status colour #273444 hex #273444 Save Cancel Summaries Total order…" at bounding box center [539, 82] width 1087 height 63
drag, startPoint x: 306, startPoint y: 86, endPoint x: 389, endPoint y: 77, distance: 83.3
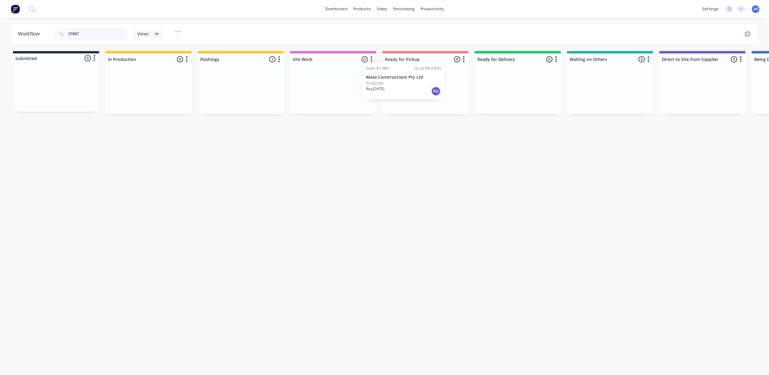
click at [390, 77] on div "Submitted 0 Status colour #273444 hex #273444 Save Cancel Summaries Total order…" at bounding box center [539, 82] width 1087 height 63
type input "2"
click at [56, 100] on div "Req. [DATE] PU" at bounding box center [56, 99] width 76 height 10
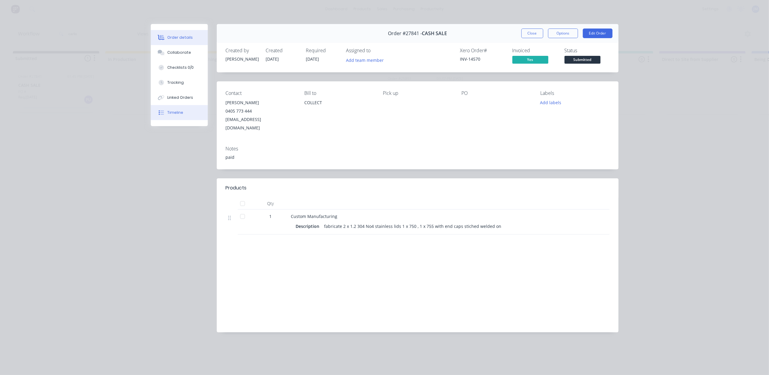
click at [177, 116] on button "Timeline" at bounding box center [179, 112] width 57 height 15
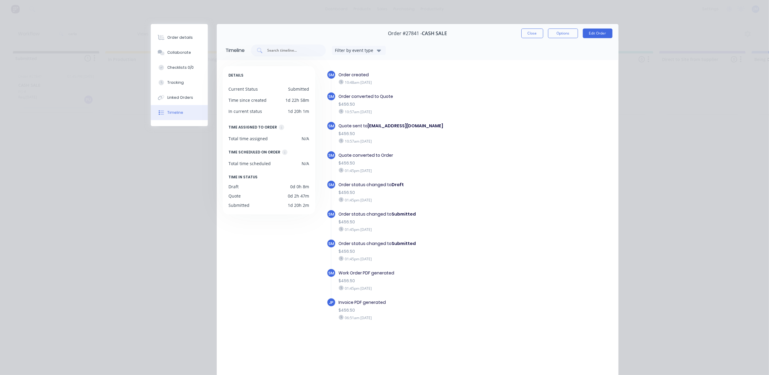
drag, startPoint x: 523, startPoint y: 33, endPoint x: 515, endPoint y: 45, distance: 14.4
click at [523, 32] on button "Close" at bounding box center [533, 33] width 22 height 10
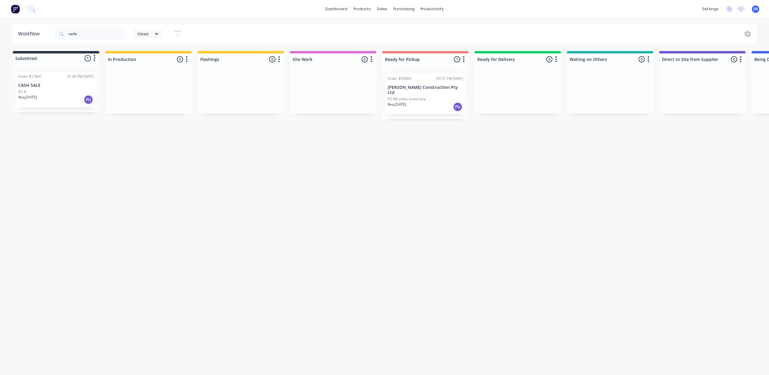
click at [40, 84] on p "CASH SALE" at bounding box center [56, 85] width 76 height 5
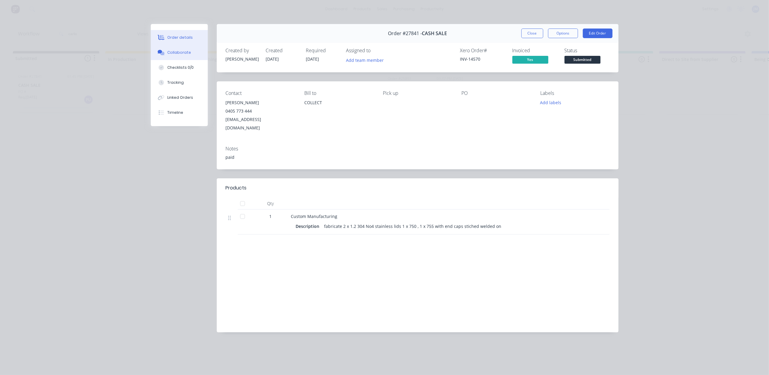
drag, startPoint x: 168, startPoint y: 48, endPoint x: 165, endPoint y: 55, distance: 7.0
click at [168, 48] on button "Collaborate" at bounding box center [179, 52] width 57 height 15
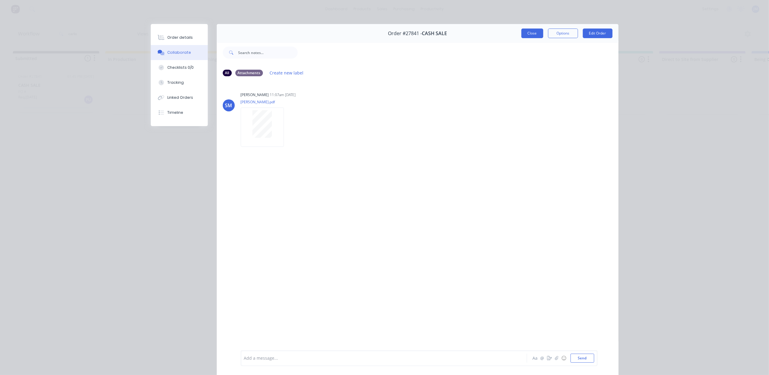
click at [531, 32] on button "Close" at bounding box center [533, 33] width 22 height 10
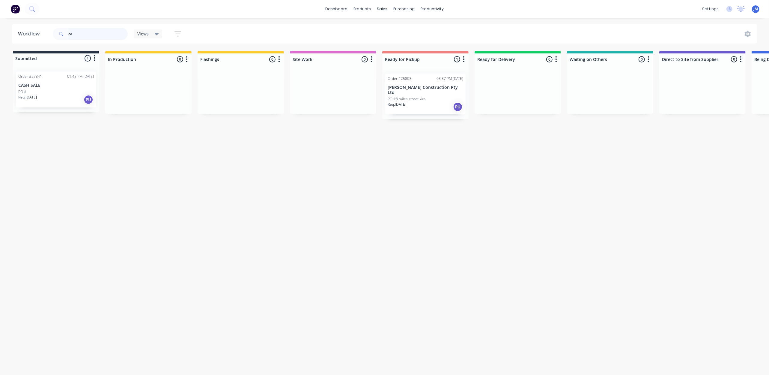
type input "c"
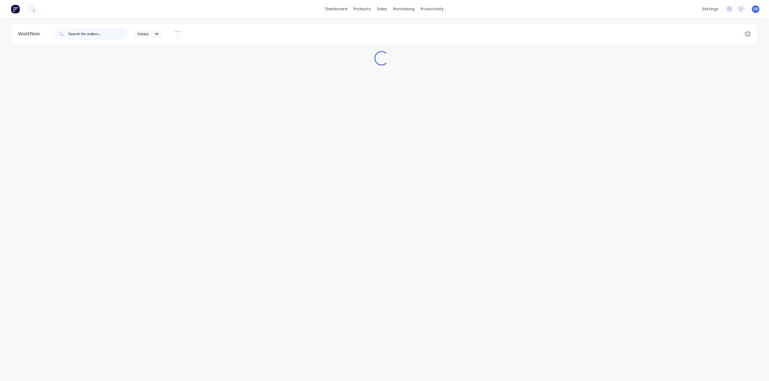
click at [95, 34] on input "text" at bounding box center [97, 34] width 59 height 12
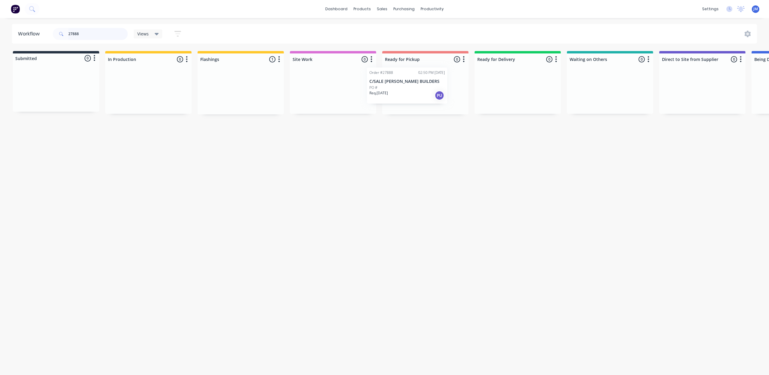
drag, startPoint x: 236, startPoint y: 103, endPoint x: 403, endPoint y: 91, distance: 168.0
click at [406, 94] on div "Submitted 0 Status colour #273444 hex #273444 Save Cancel Summaries Total order…" at bounding box center [539, 82] width 1087 height 63
drag, startPoint x: 70, startPoint y: 88, endPoint x: 421, endPoint y: 72, distance: 351.3
click at [421, 72] on div "Submitted 1 Status colour #273444 hex #273444 Save Cancel Summaries Total order…" at bounding box center [539, 82] width 1087 height 63
type input "2"
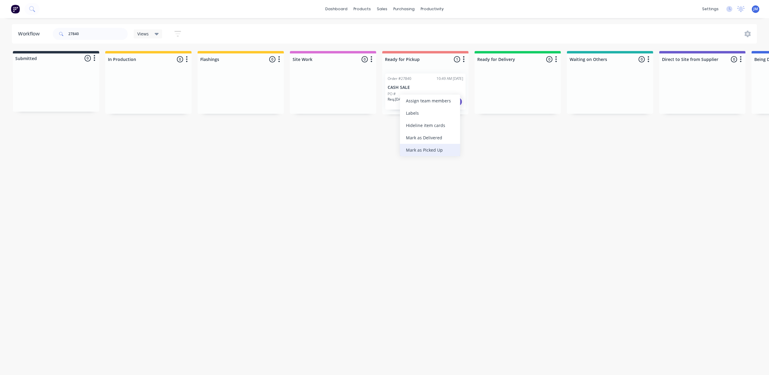
click at [435, 150] on div "Mark as Picked Up" at bounding box center [430, 150] width 60 height 12
click at [94, 36] on input "27840" at bounding box center [97, 34] width 59 height 12
type input "2"
drag, startPoint x: 497, startPoint y: 107, endPoint x: 467, endPoint y: 92, distance: 34.1
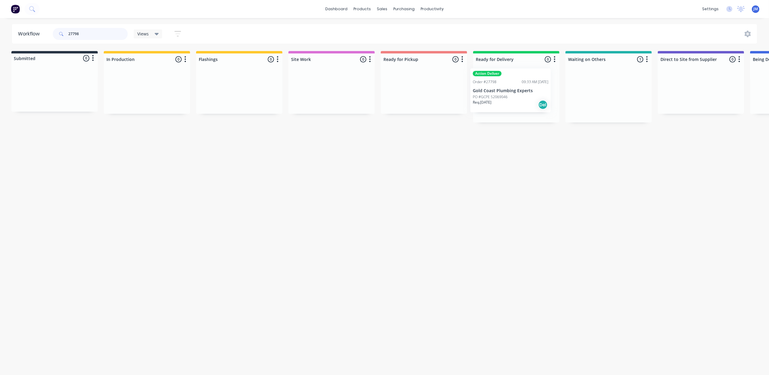
click at [489, 97] on div "Submitted 0 Status colour #273444 hex #273444 Save Cancel Summaries Total order…" at bounding box center [537, 86] width 1087 height 71
drag, startPoint x: 586, startPoint y: 98, endPoint x: 377, endPoint y: 80, distance: 209.2
click at [378, 83] on div "Submitted 0 Status colour #273444 hex #273444 Save Cancel Summaries Total order…" at bounding box center [537, 82] width 1087 height 63
drag, startPoint x: 581, startPoint y: 97, endPoint x: 417, endPoint y: 74, distance: 165.5
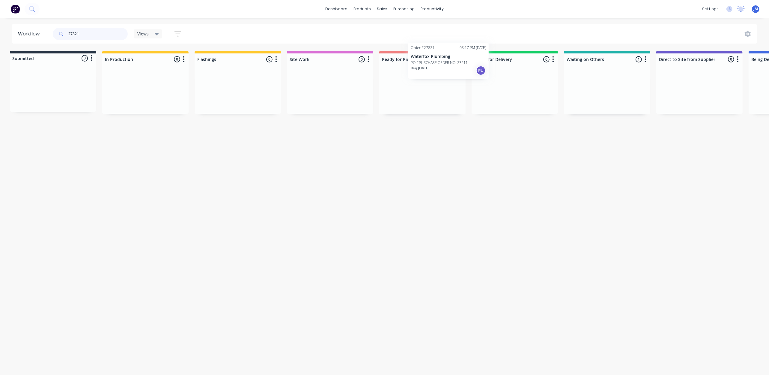
click at [418, 73] on div "Submitted 0 Status colour #273444 hex #273444 Save Cancel Summaries Total order…" at bounding box center [536, 82] width 1087 height 63
type input "2"
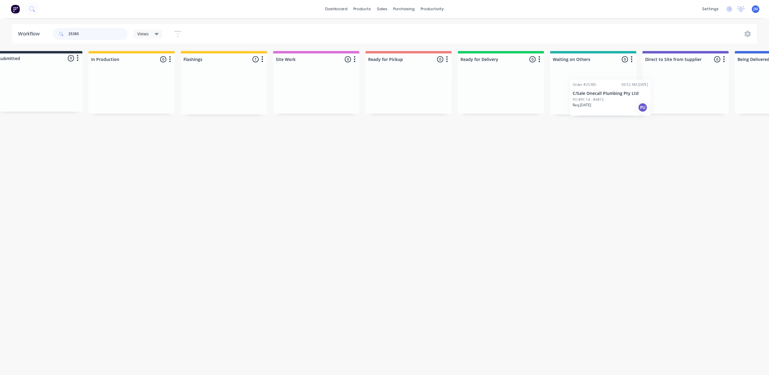
drag, startPoint x: 319, startPoint y: 115, endPoint x: 588, endPoint y: 94, distance: 270.1
click at [593, 98] on div "Submitted 0 Status colour #273444 hex #273444 Save Cancel Summaries Total order…" at bounding box center [522, 82] width 1087 height 63
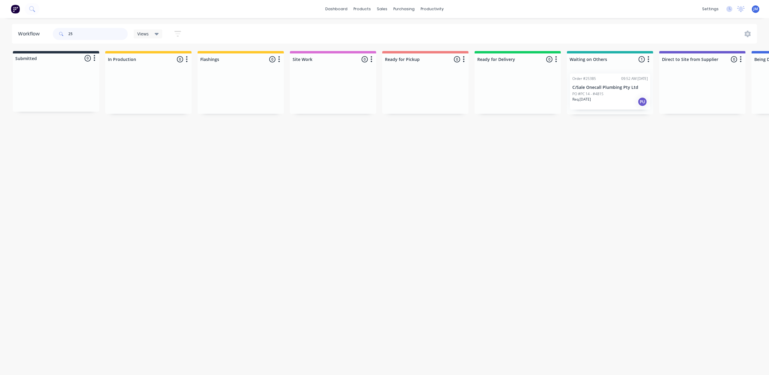
type input "2"
click at [422, 147] on div "Mark as Picked Up" at bounding box center [439, 148] width 60 height 12
click at [94, 32] on input "27885" at bounding box center [97, 34] width 59 height 12
type input "2"
click at [430, 149] on div "Mark as Picked Up" at bounding box center [423, 150] width 60 height 12
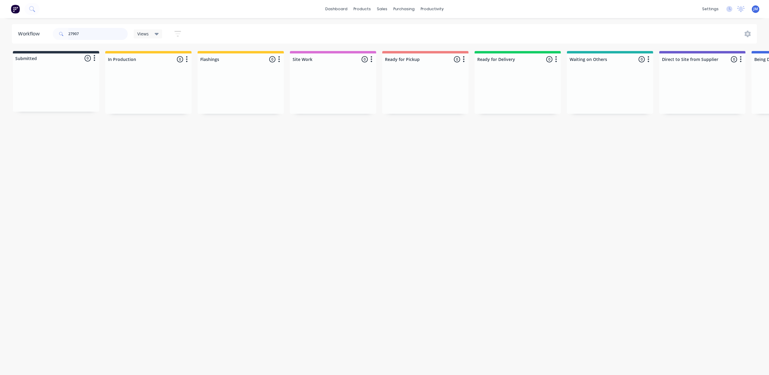
drag, startPoint x: 94, startPoint y: 29, endPoint x: 88, endPoint y: 21, distance: 10.5
click at [94, 29] on input "27907" at bounding box center [97, 34] width 59 height 12
type input "2"
click at [462, 149] on div "Mark as Picked Up" at bounding box center [445, 151] width 60 height 12
drag, startPoint x: 90, startPoint y: 27, endPoint x: 97, endPoint y: 26, distance: 6.9
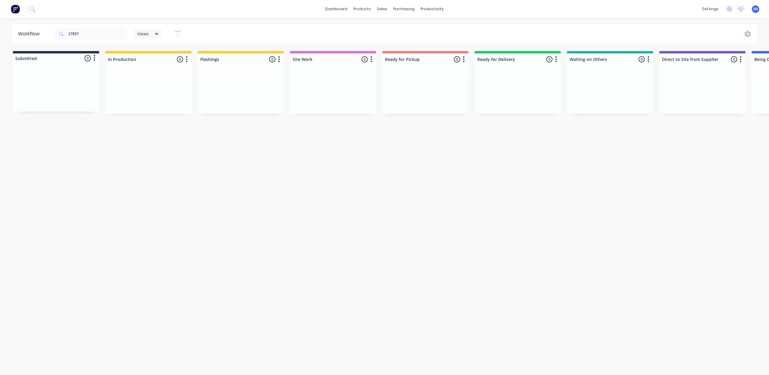
click at [91, 27] on div "27857" at bounding box center [90, 34] width 75 height 18
click at [90, 35] on input "27857" at bounding box center [97, 34] width 59 height 12
type input "2"
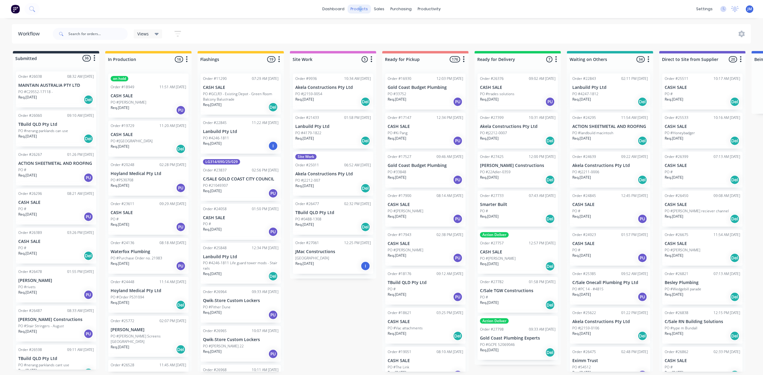
click at [361, 8] on div "products" at bounding box center [359, 8] width 23 height 9
click at [467, 8] on div "dashboard products sales purchasing productivity dashboard products Product Cat…" at bounding box center [381, 9] width 763 height 18
click at [368, 30] on div "Product Catalogue" at bounding box center [385, 28] width 37 height 5
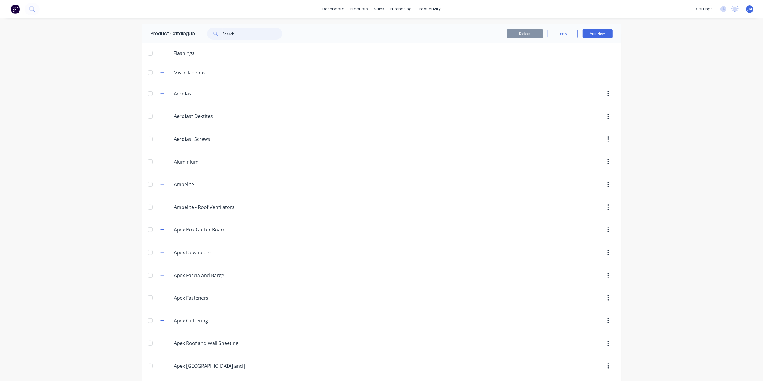
drag, startPoint x: 221, startPoint y: 37, endPoint x: 229, endPoint y: 37, distance: 7.2
click at [223, 37] on input "text" at bounding box center [252, 34] width 59 height 12
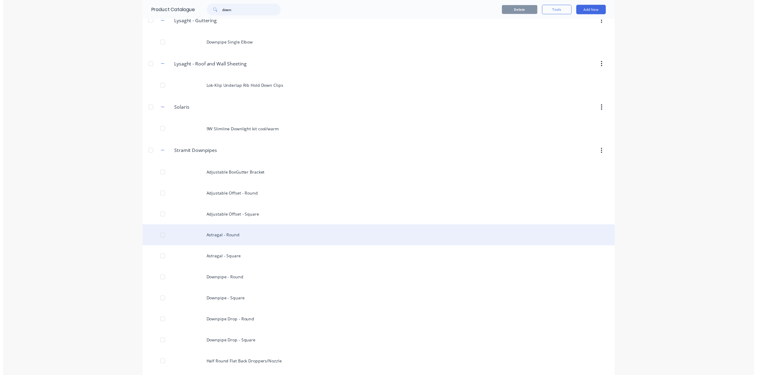
scroll to position [600, 0]
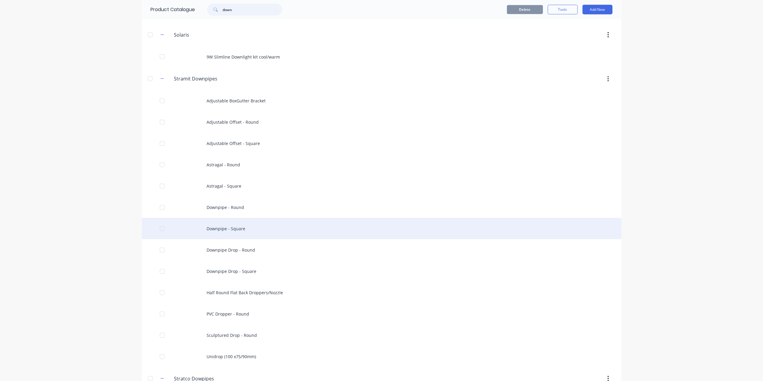
type input "down"
click at [233, 228] on div "Downpipe - Square" at bounding box center [382, 228] width 480 height 21
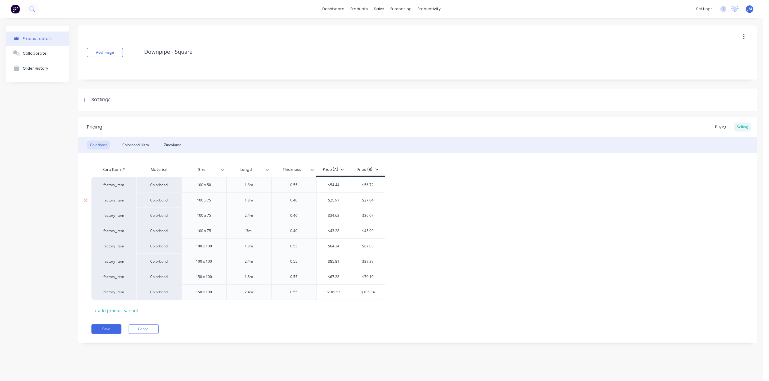
type textarea "x"
click at [377, 217] on input "text" at bounding box center [368, 215] width 34 height 5
type input "$36.07"
click at [378, 216] on input "$36.07" at bounding box center [368, 215] width 34 height 5
click at [379, 214] on input "$36.07" at bounding box center [368, 215] width 34 height 5
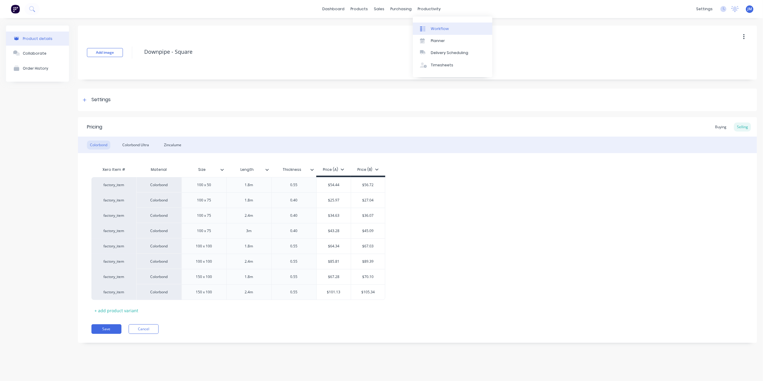
click at [436, 28] on div "Workflow" at bounding box center [440, 28] width 18 height 5
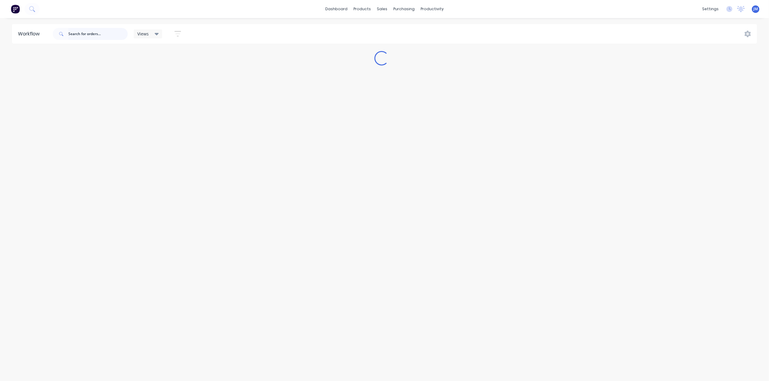
click at [80, 32] on input "text" at bounding box center [97, 34] width 59 height 12
